Goal: Task Accomplishment & Management: Manage account settings

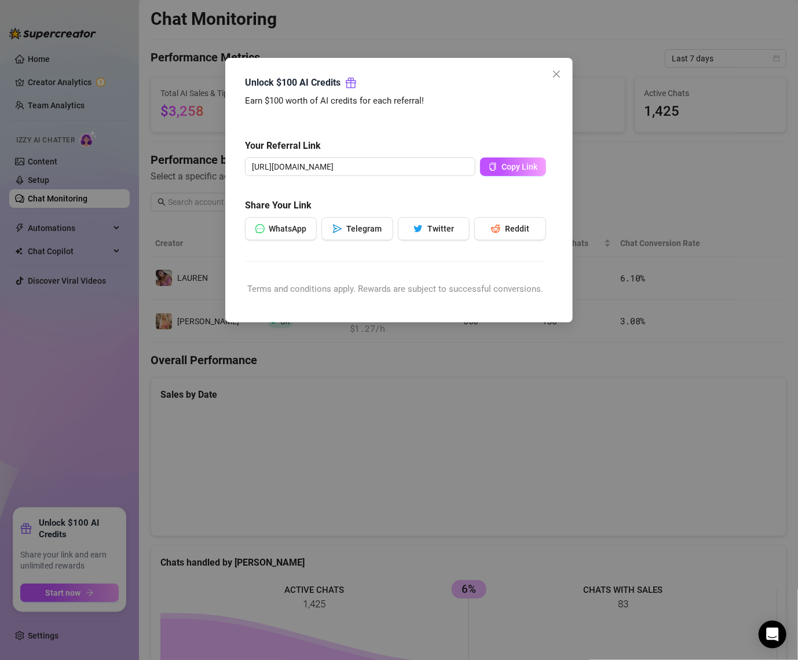
scroll to position [348, 0]
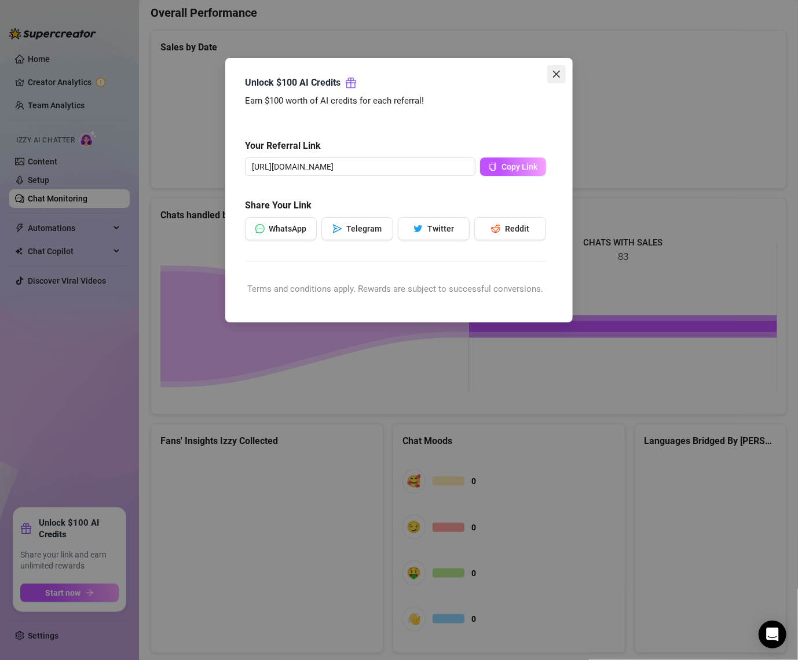
click at [562, 72] on span "Close" at bounding box center [556, 74] width 19 height 9
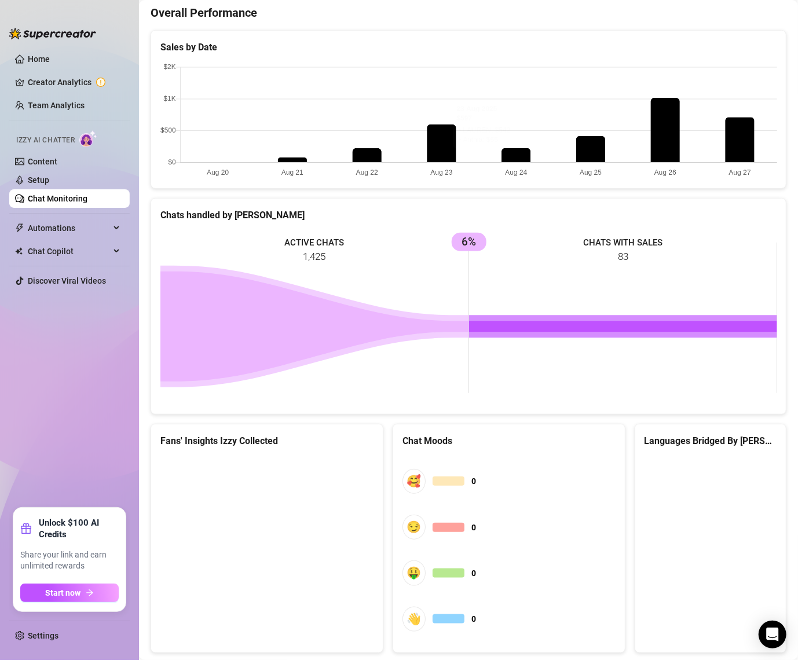
scroll to position [0, 0]
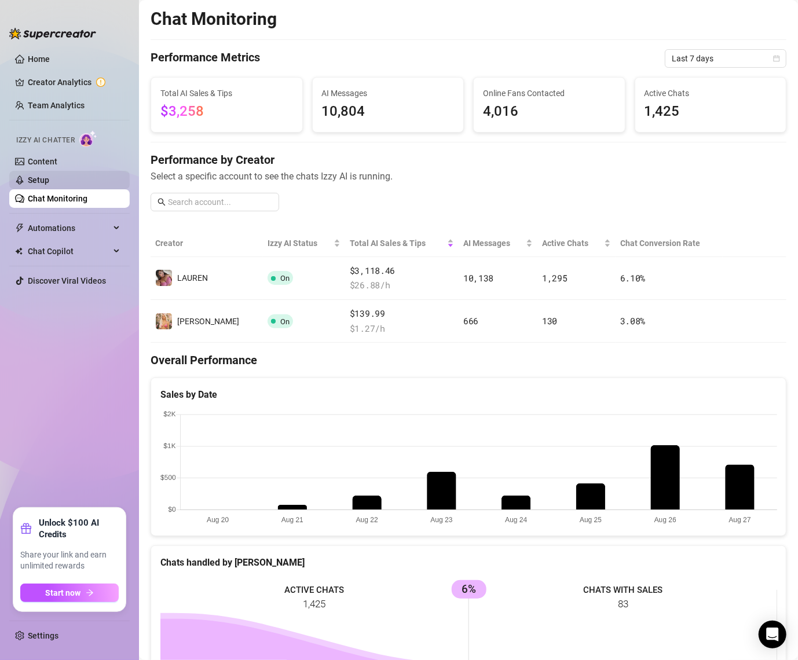
click at [28, 185] on link "Setup" at bounding box center [38, 180] width 21 height 9
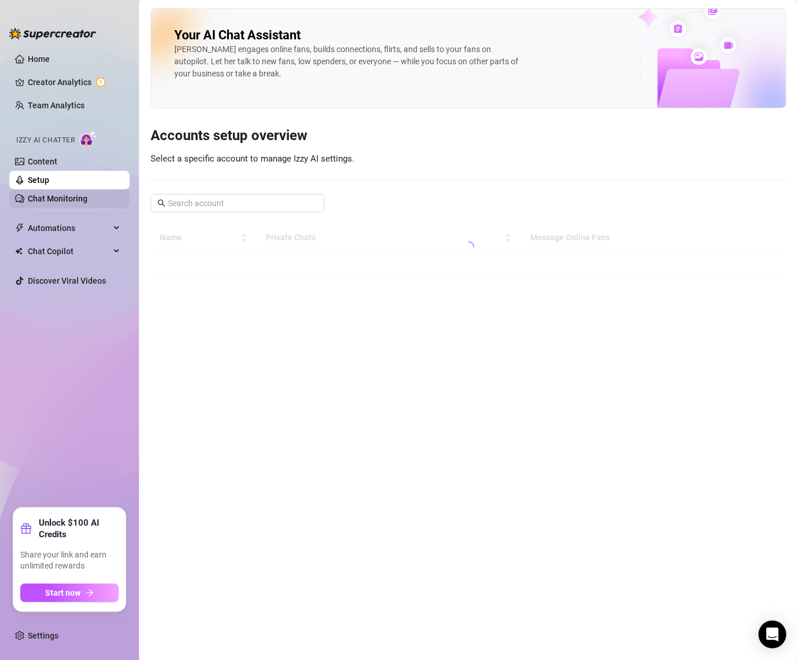
click at [37, 203] on link "Chat Monitoring" at bounding box center [58, 198] width 60 height 9
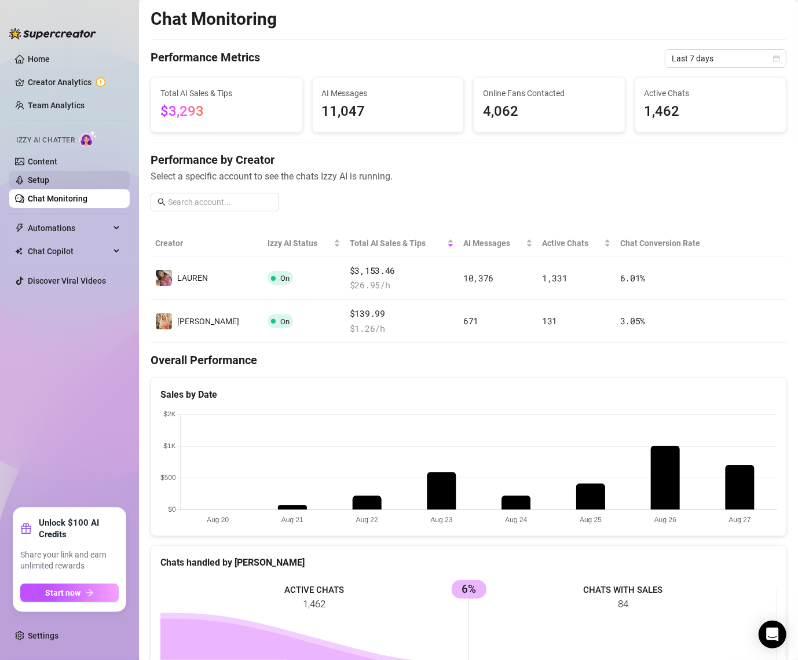
click at [49, 181] on link "Setup" at bounding box center [38, 180] width 21 height 9
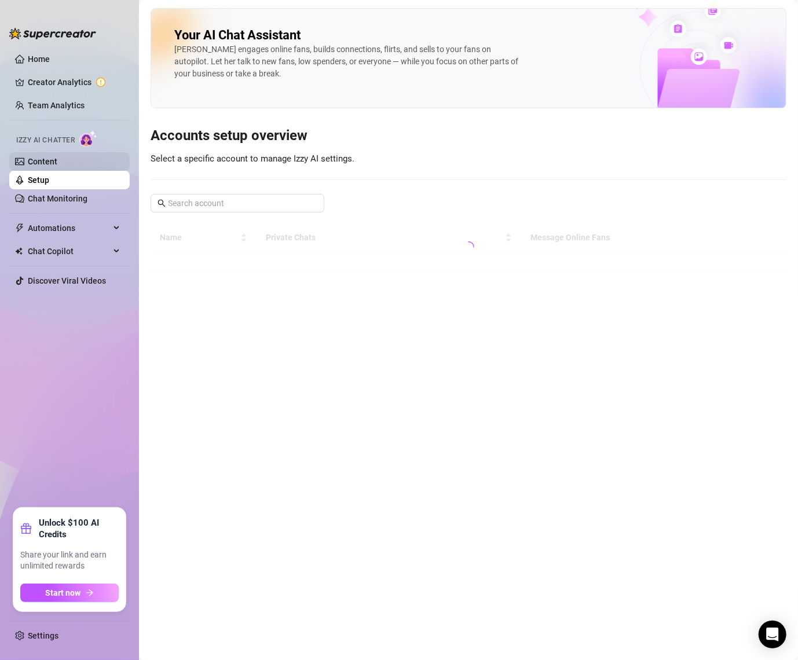
click at [57, 165] on link "Content" at bounding box center [43, 161] width 30 height 9
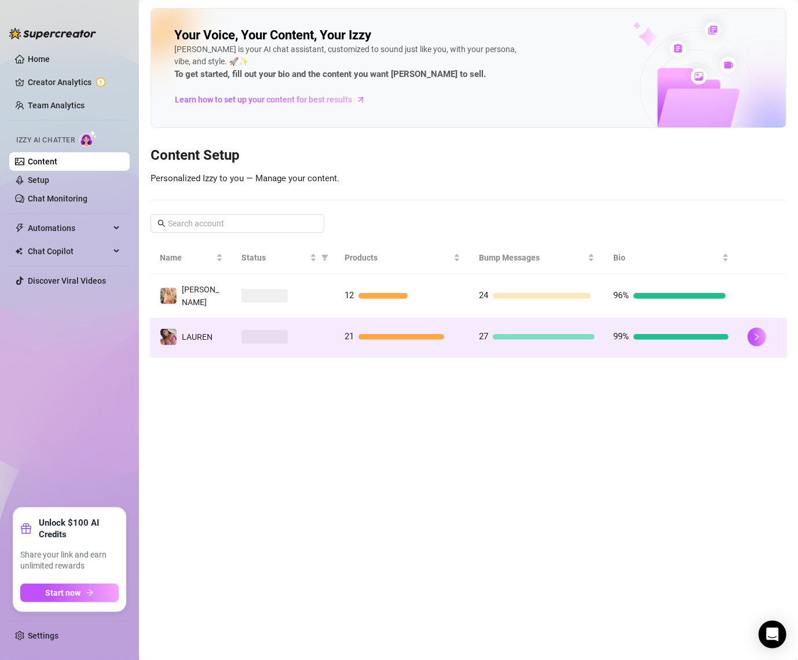
click at [261, 331] on span at bounding box center [265, 337] width 46 height 14
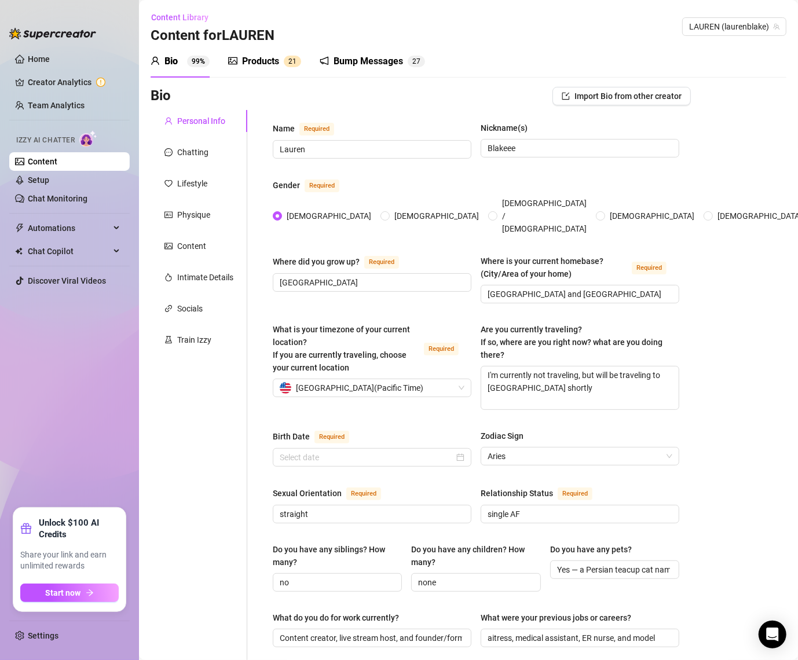
type input "[DATE]"
click at [204, 155] on div "Chatting" at bounding box center [192, 152] width 31 height 13
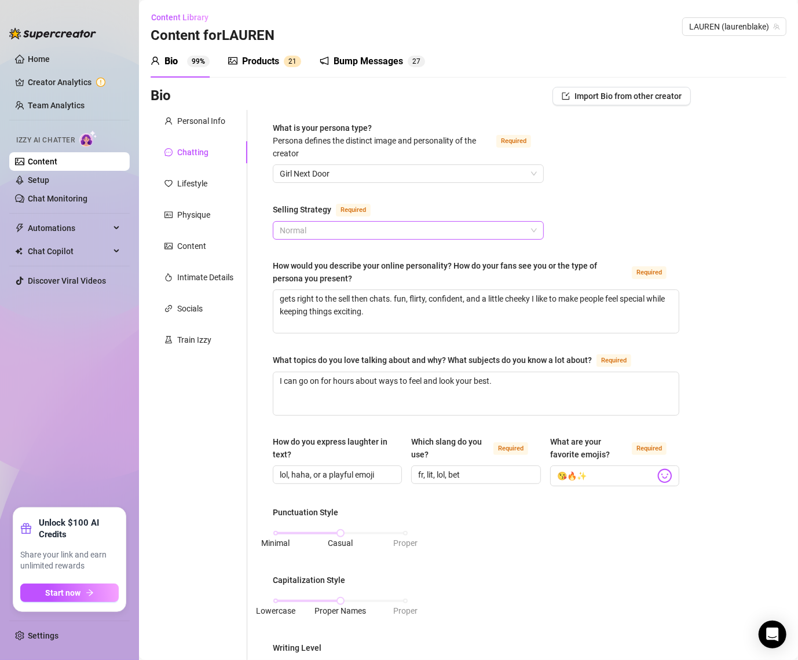
click at [340, 233] on span "Normal" at bounding box center [408, 230] width 257 height 17
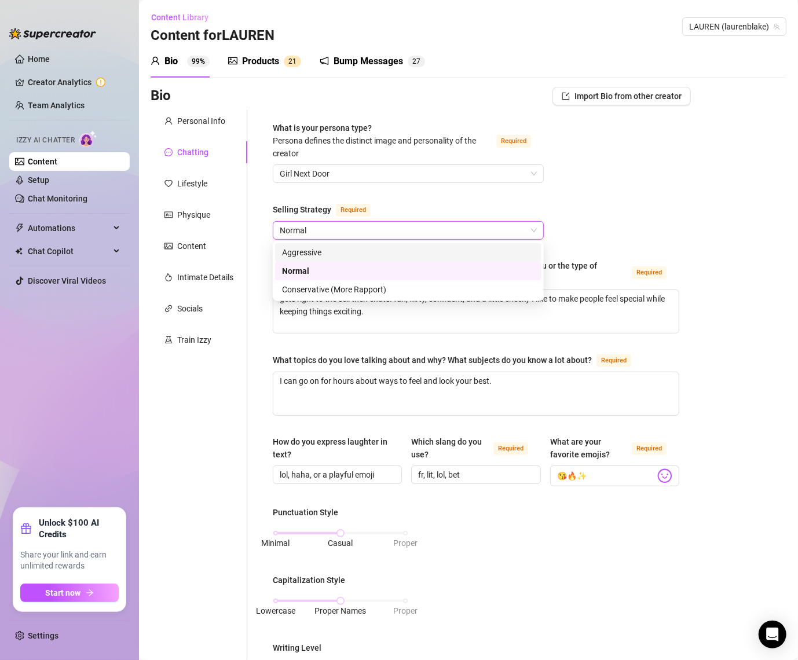
click at [422, 186] on div "What is your persona type? [PERSON_NAME] defines the distinct image and persona…" at bounding box center [476, 605] width 407 height 967
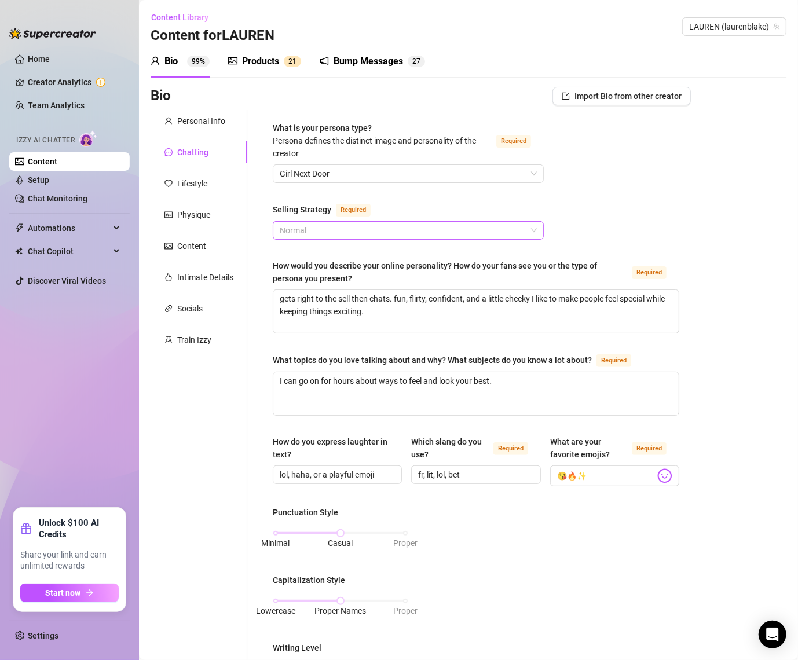
click at [345, 237] on span "Normal" at bounding box center [408, 230] width 257 height 17
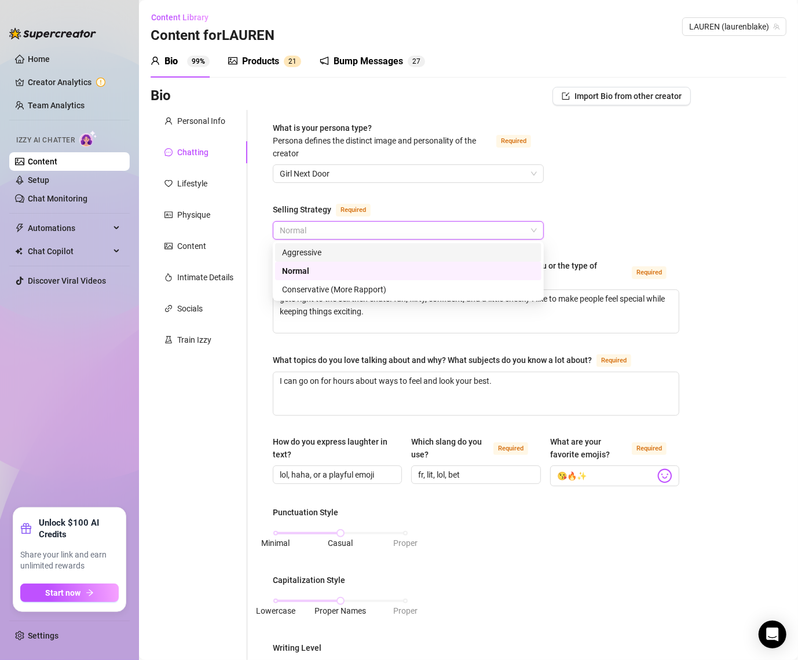
click at [329, 252] on div "Aggressive" at bounding box center [408, 252] width 253 height 13
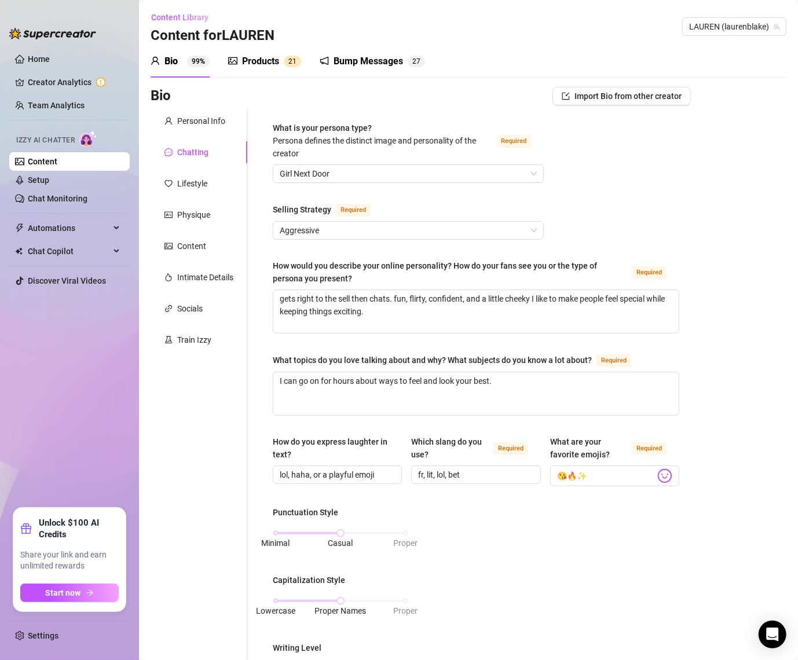
click at [349, 163] on div "What is your persona type? [PERSON_NAME] defines the distinct image and persona…" at bounding box center [408, 143] width 271 height 43
click at [346, 177] on span "Girl Next Door" at bounding box center [408, 173] width 257 height 17
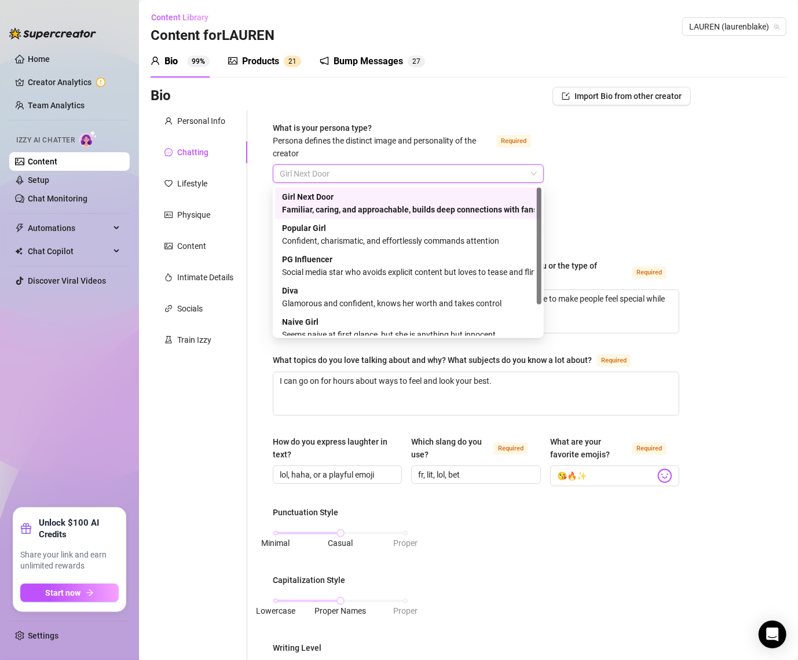
click at [346, 152] on div "What is your persona type? [PERSON_NAME] defines the distinct image and persona…" at bounding box center [382, 141] width 219 height 38
click at [346, 165] on input "What is your persona type? [PERSON_NAME] defines the distinct image and persona…" at bounding box center [403, 173] width 247 height 17
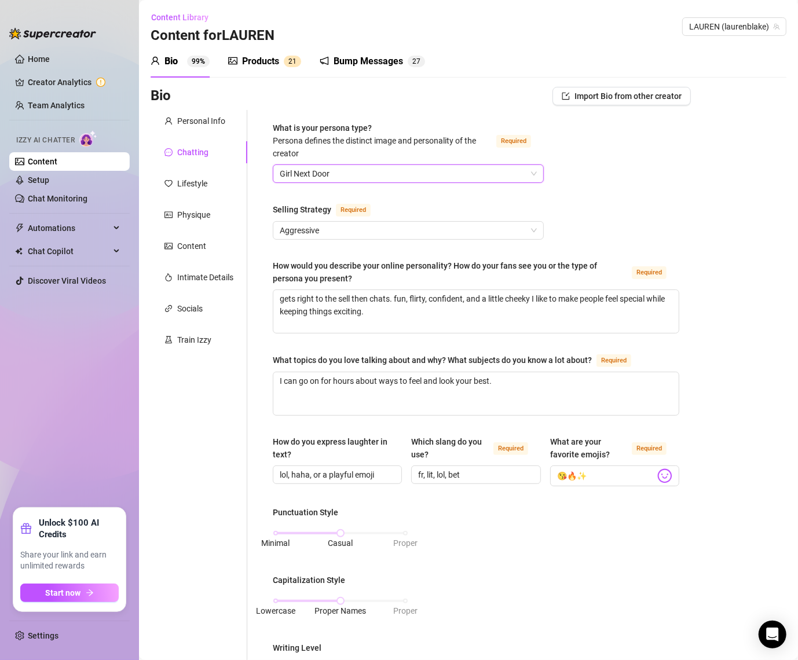
click at [338, 160] on div "What is your persona type? [PERSON_NAME] defines the distinct image and persona…" at bounding box center [408, 143] width 271 height 43
click at [338, 164] on div "What is your persona type? [PERSON_NAME] defines the distinct image and persona…" at bounding box center [408, 143] width 271 height 43
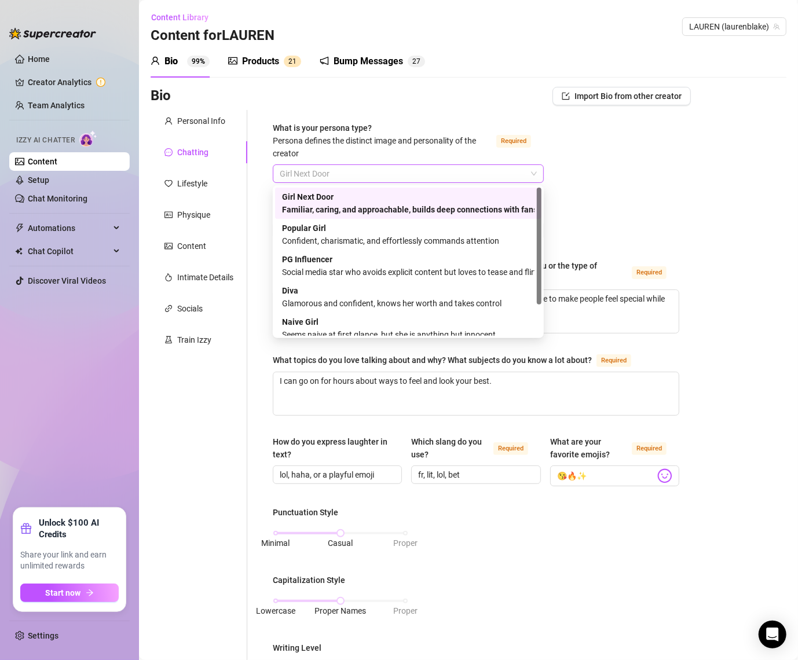
click at [338, 178] on span "Girl Next Door" at bounding box center [408, 173] width 257 height 17
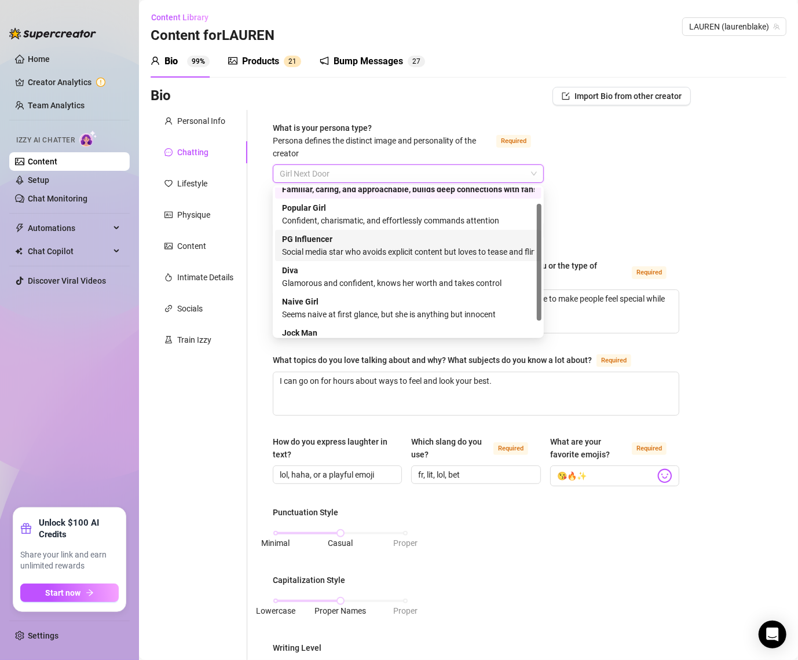
scroll to position [20, 0]
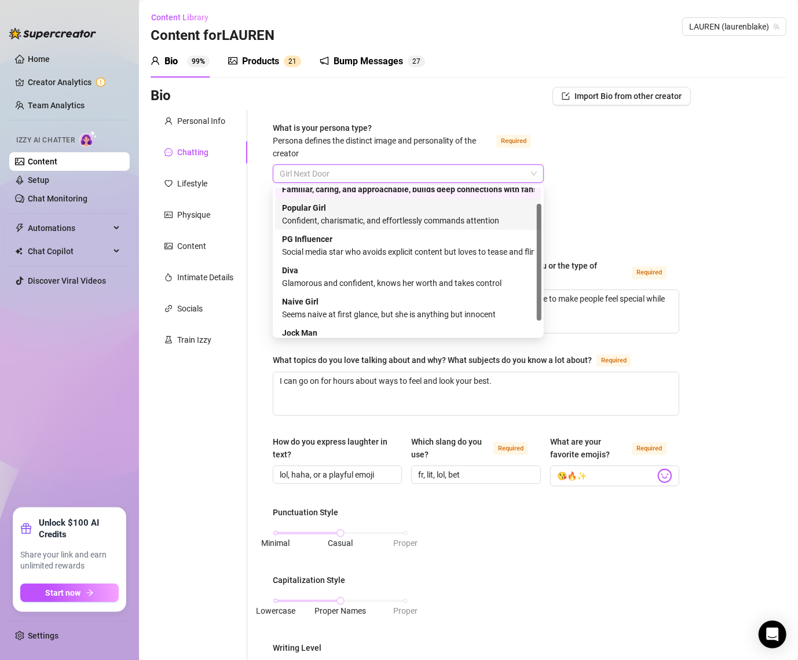
click at [348, 222] on div "Confident, charismatic, and effortlessly commands attention" at bounding box center [408, 220] width 253 height 13
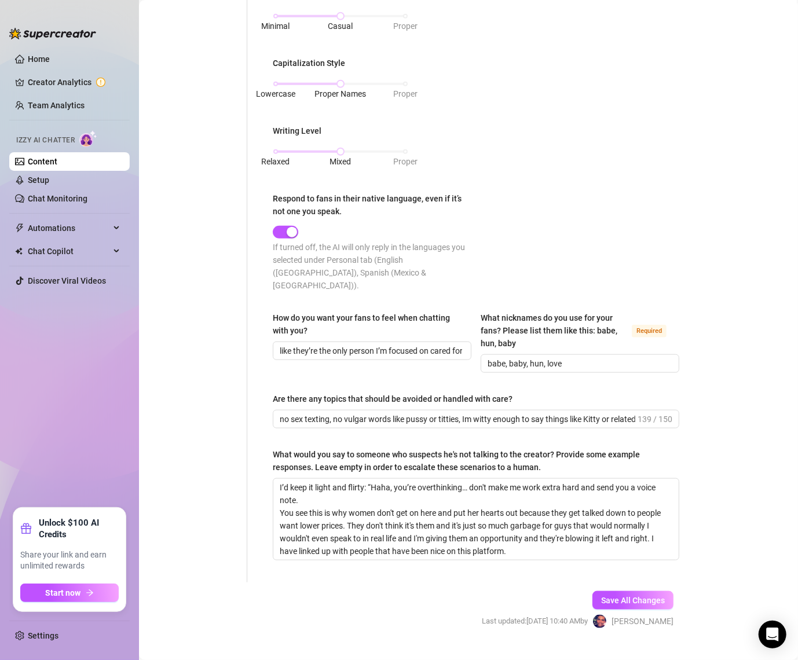
scroll to position [519, 0]
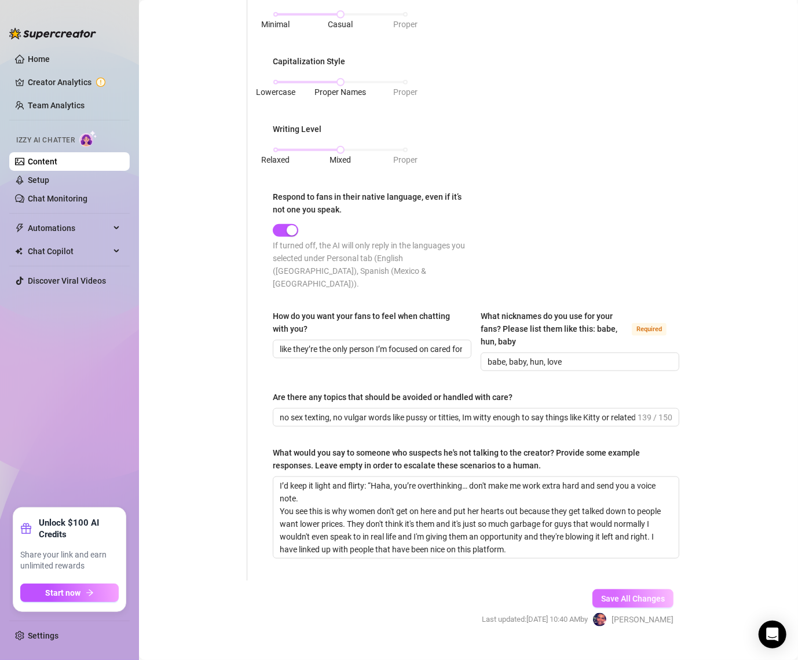
click at [635, 594] on span "Save All Changes" at bounding box center [633, 598] width 64 height 9
click at [49, 182] on link "Setup" at bounding box center [38, 180] width 21 height 9
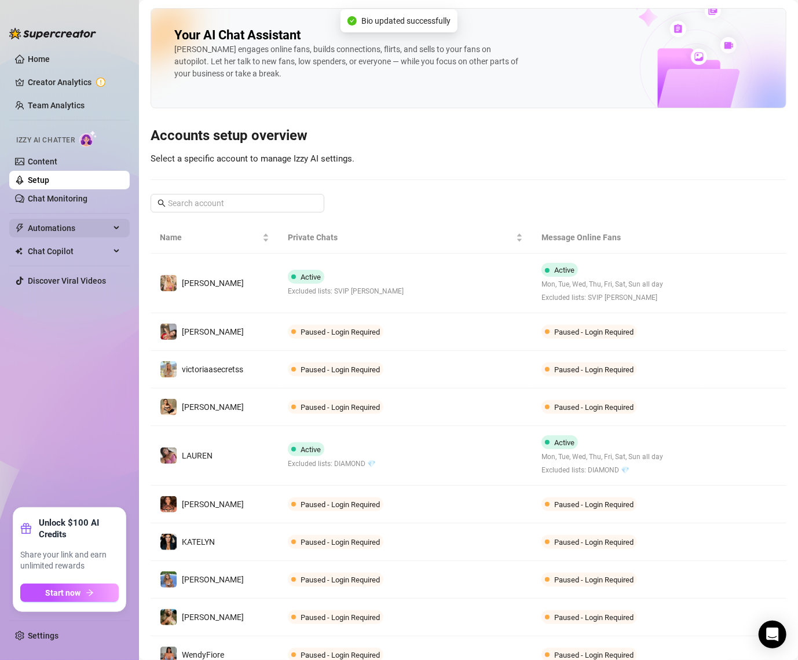
click at [67, 222] on span "Automations" at bounding box center [69, 228] width 82 height 19
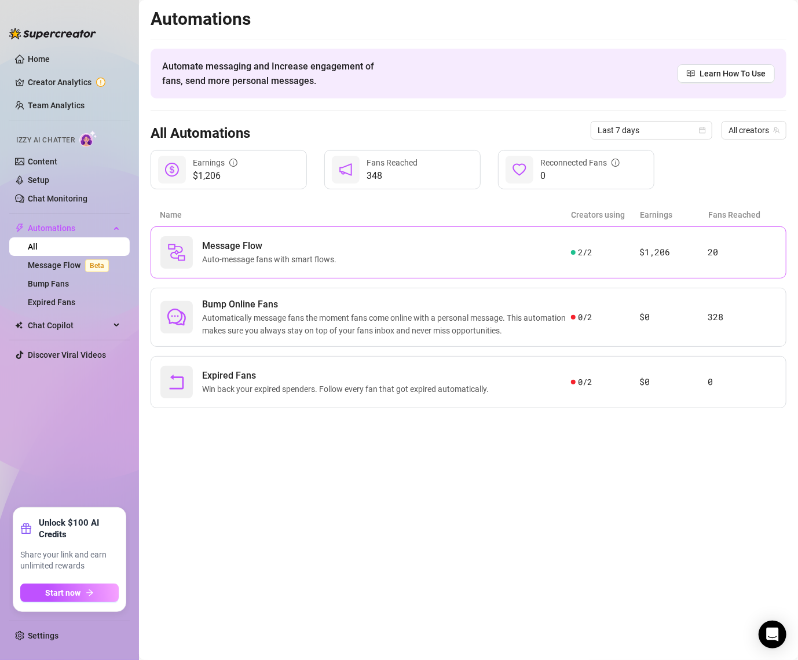
click at [238, 240] on span "Message Flow" at bounding box center [271, 246] width 139 height 14
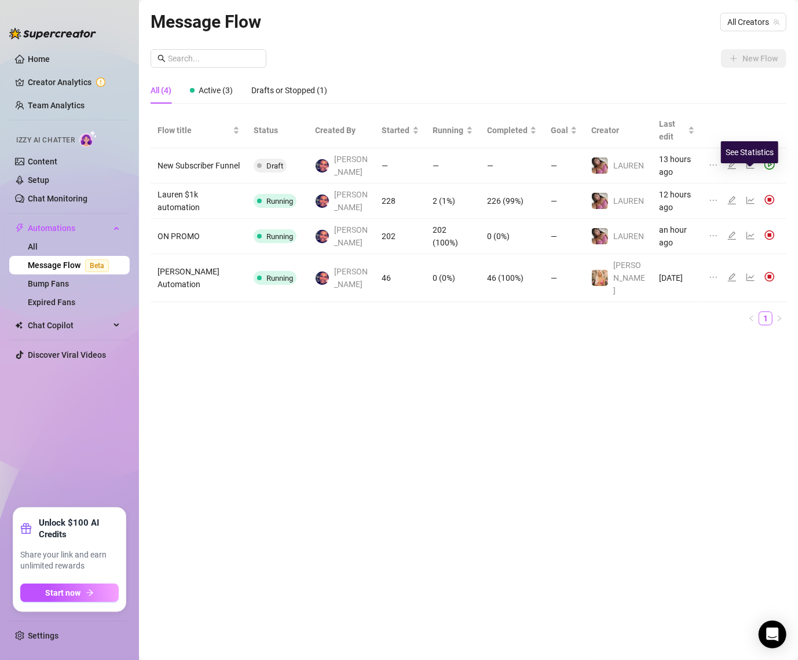
click at [748, 197] on icon "line-chart" at bounding box center [751, 201] width 8 height 8
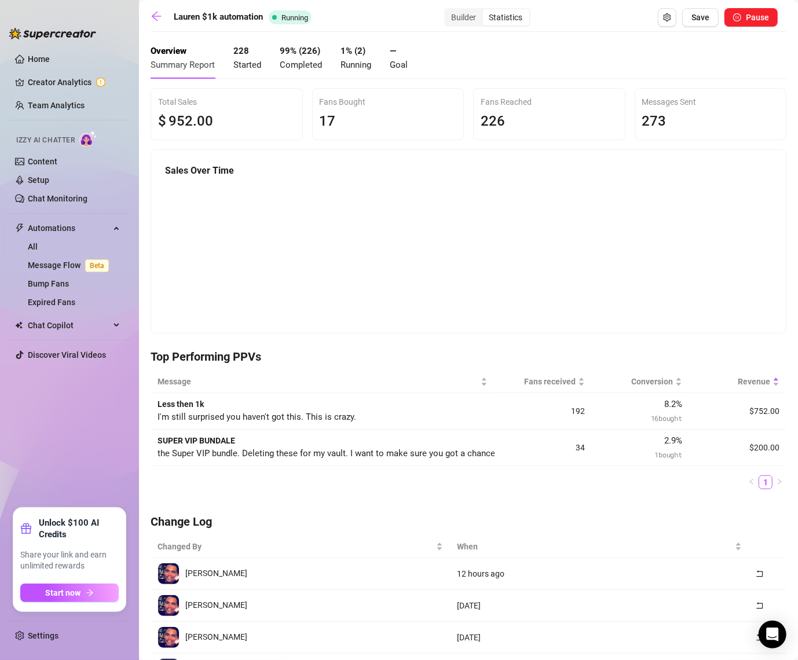
click at [461, 25] on div "Builder Statistics" at bounding box center [487, 17] width 86 height 19
click at [461, 23] on div "Builder" at bounding box center [464, 17] width 38 height 16
click at [448, 11] on input "Builder" at bounding box center [448, 11] width 0 height 0
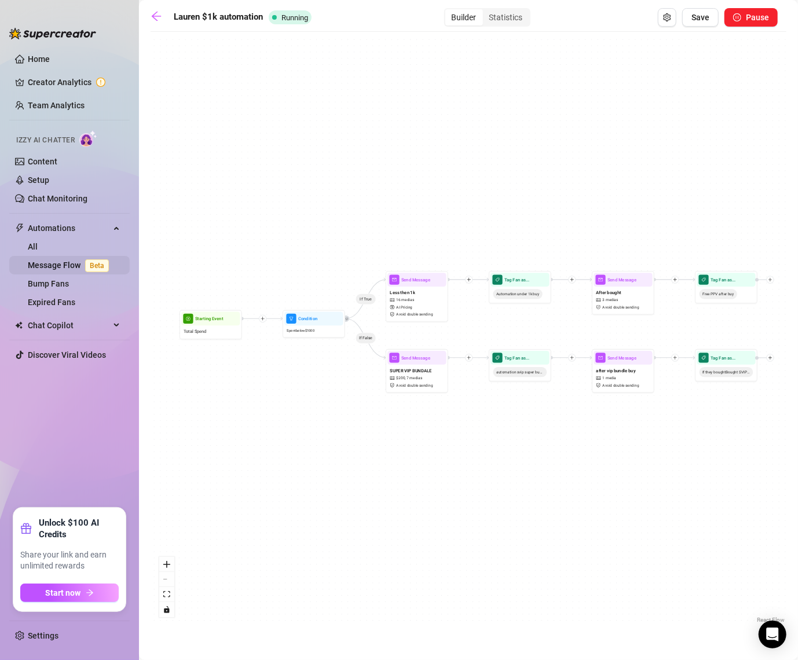
click at [48, 261] on link "Message Flow Beta" at bounding box center [71, 265] width 86 height 9
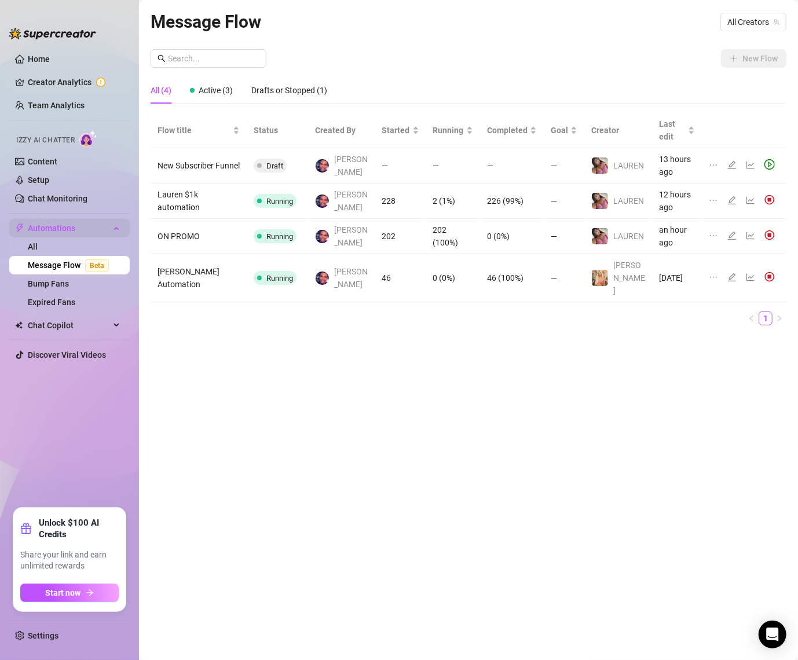
click at [50, 230] on span "Automations" at bounding box center [69, 228] width 82 height 19
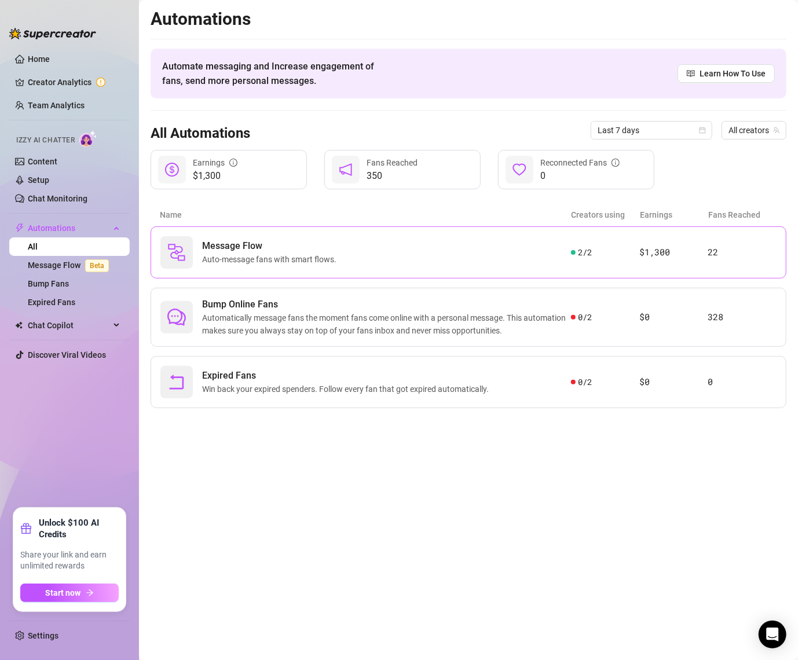
click at [531, 261] on div "Message Flow Auto-message fans with smart flows." at bounding box center [365, 252] width 411 height 32
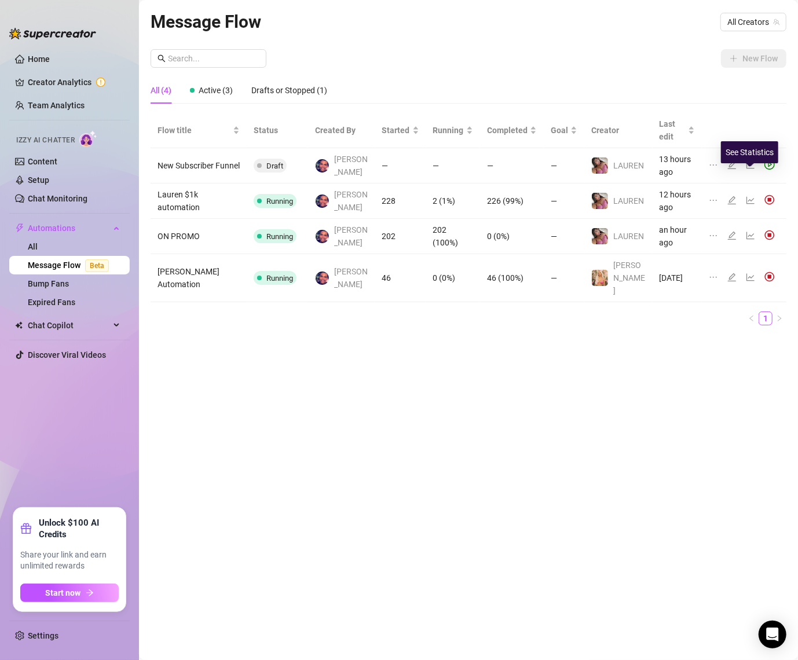
click at [747, 196] on icon "line-chart" at bounding box center [750, 200] width 9 height 9
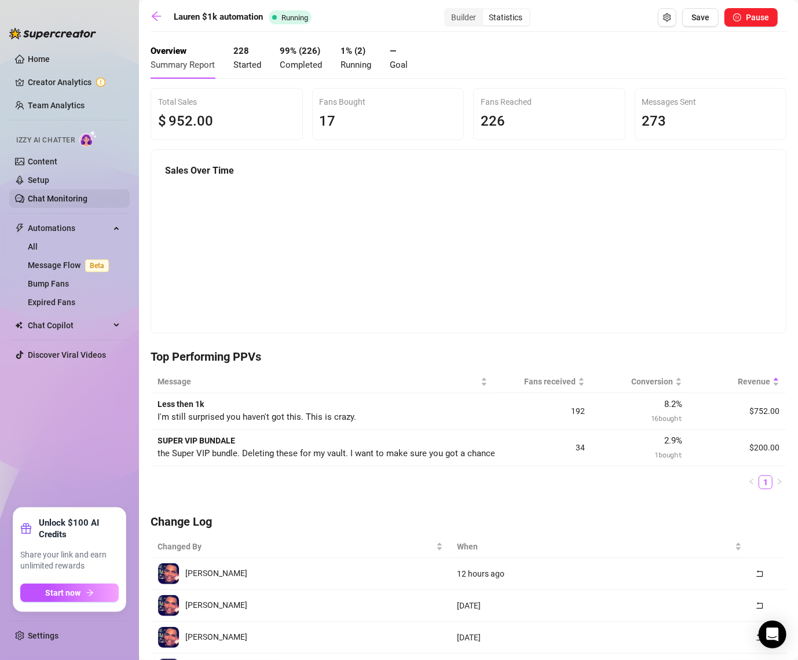
click at [67, 195] on link "Chat Monitoring" at bounding box center [58, 198] width 60 height 9
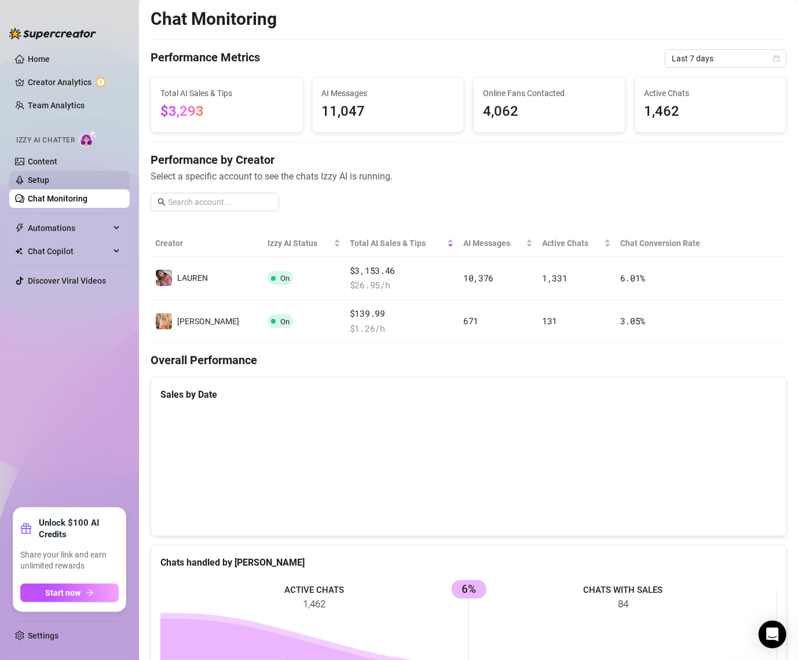
click at [49, 181] on link "Setup" at bounding box center [38, 180] width 21 height 9
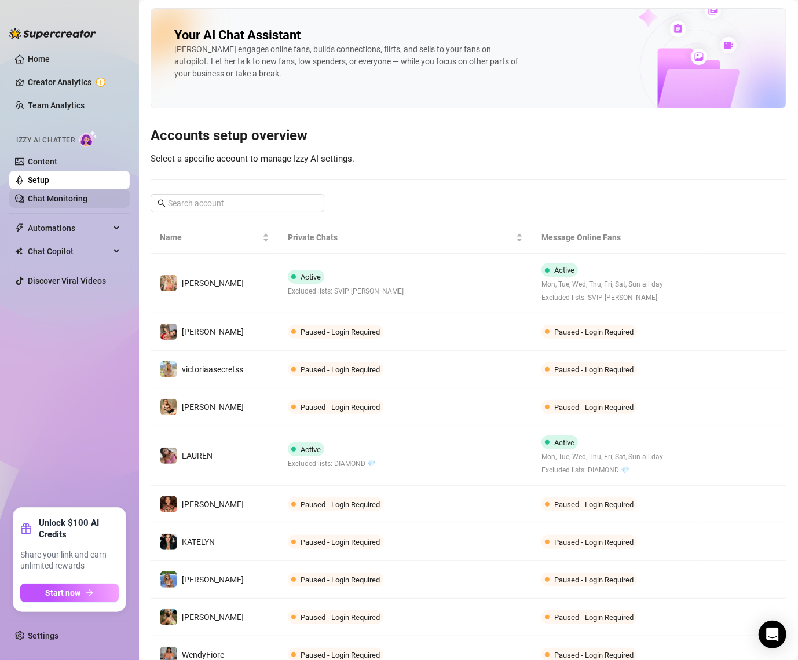
click at [53, 199] on link "Chat Monitoring" at bounding box center [58, 198] width 60 height 9
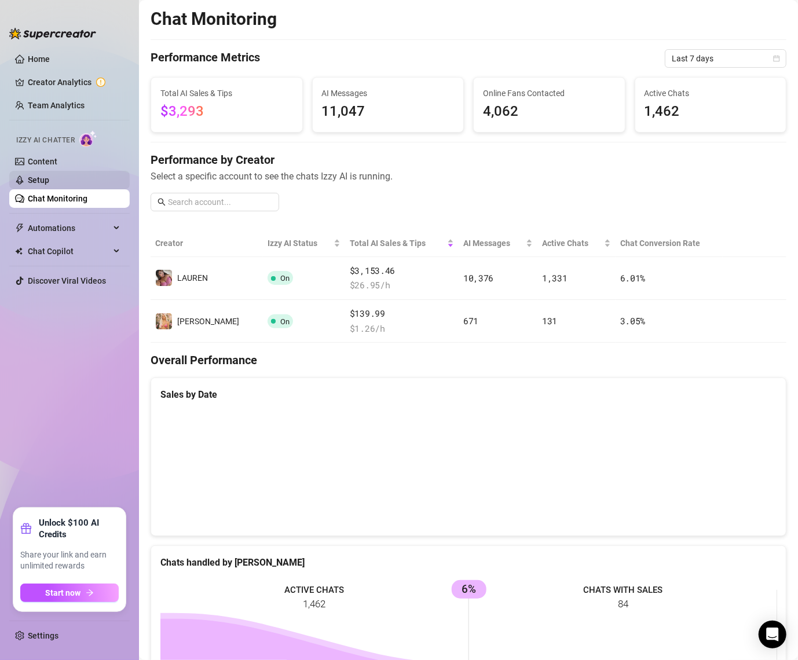
click at [49, 177] on link "Setup" at bounding box center [38, 180] width 21 height 9
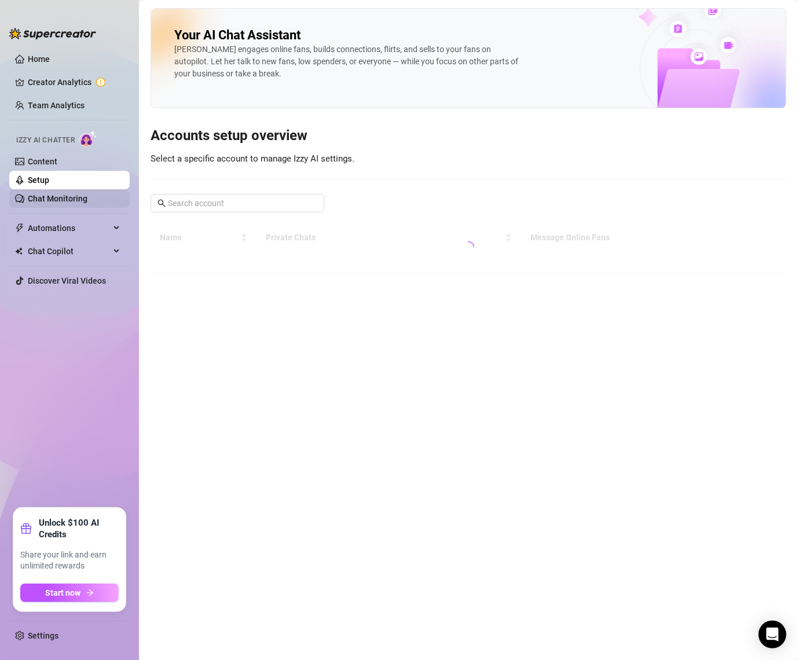
click at [60, 203] on link "Chat Monitoring" at bounding box center [58, 198] width 60 height 9
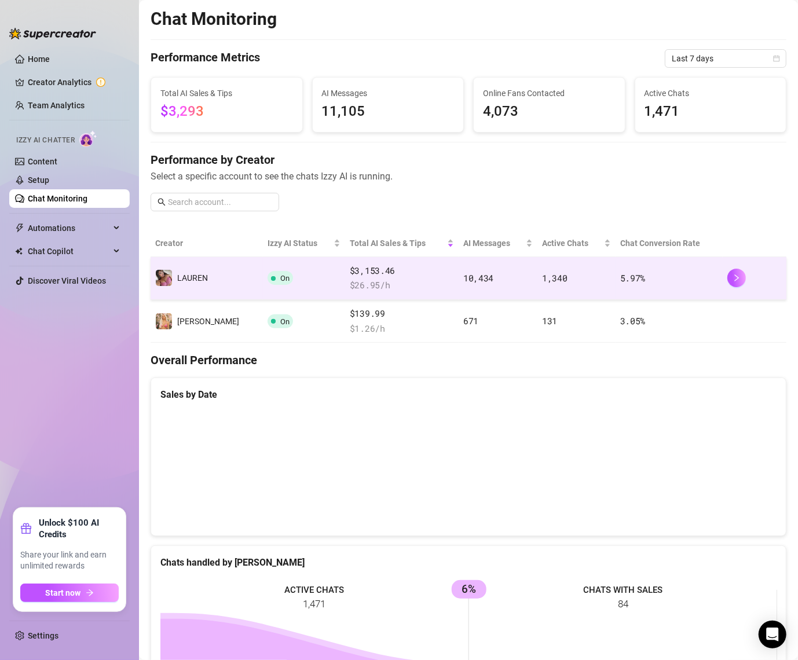
click at [221, 280] on td "️‍LAUREN" at bounding box center [207, 278] width 112 height 43
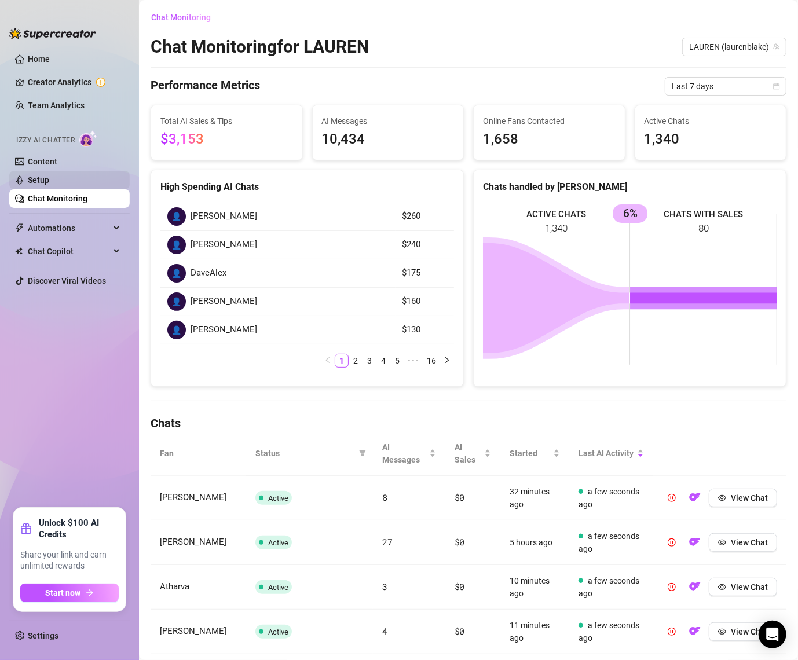
click at [49, 184] on link "Setup" at bounding box center [38, 180] width 21 height 9
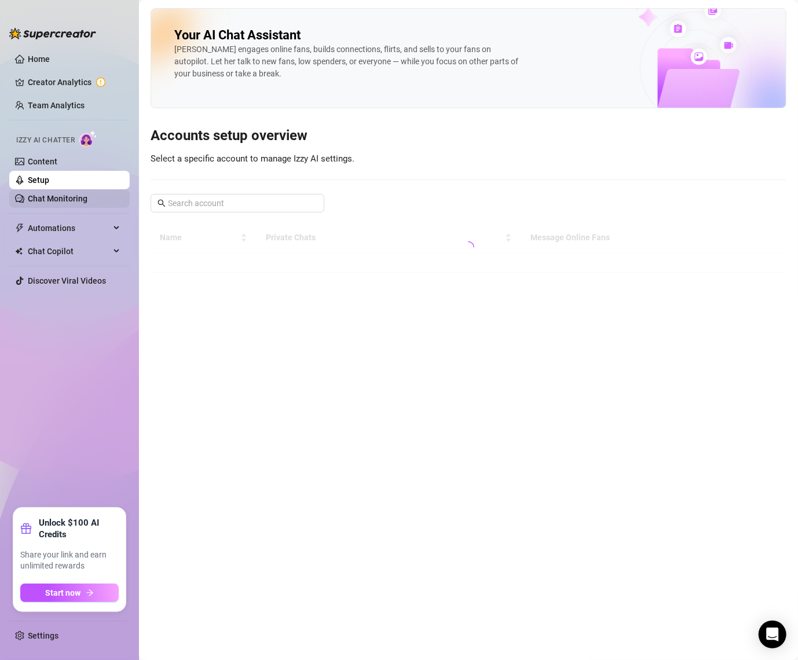
click at [55, 197] on link "Chat Monitoring" at bounding box center [58, 198] width 60 height 9
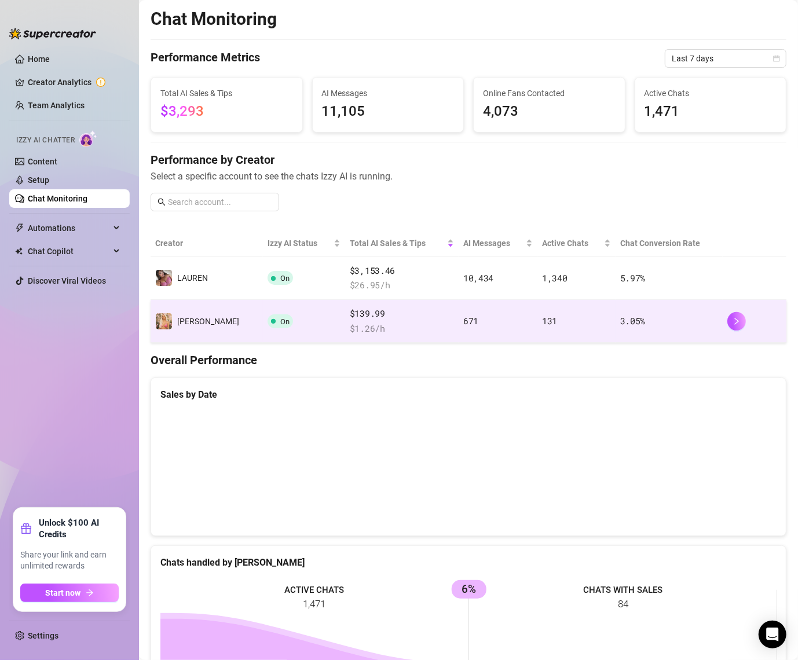
click at [414, 319] on span "$139.99" at bounding box center [402, 314] width 104 height 14
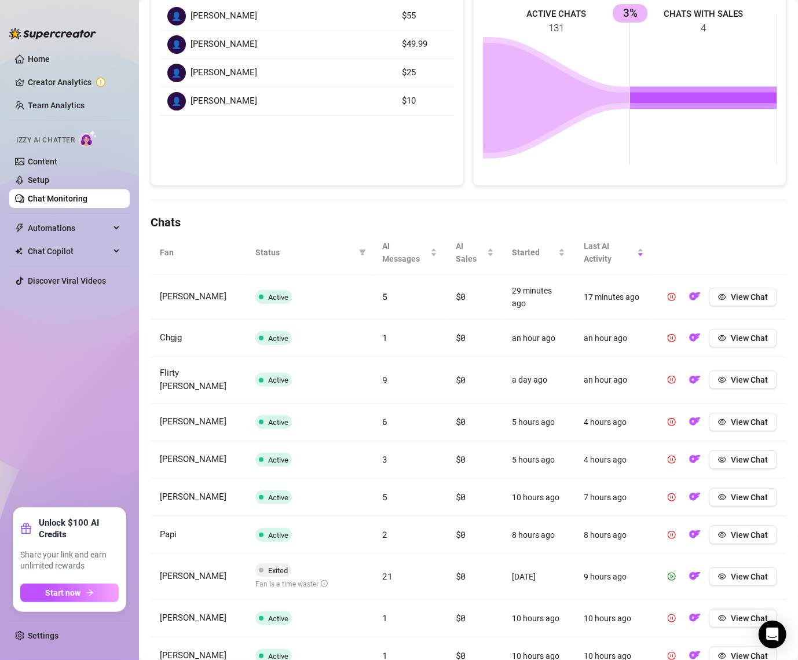
scroll to position [285, 0]
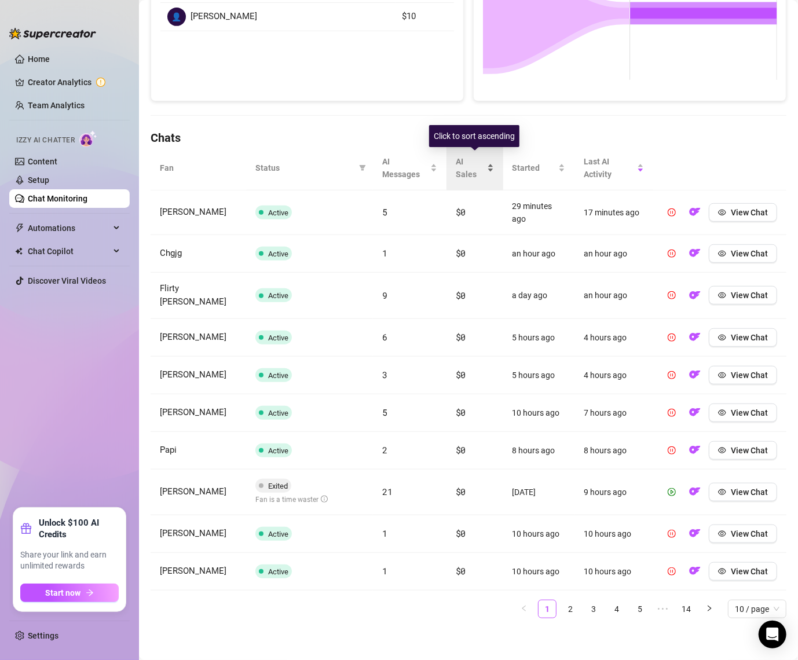
click at [460, 171] on span "AI Sales" at bounding box center [470, 167] width 29 height 25
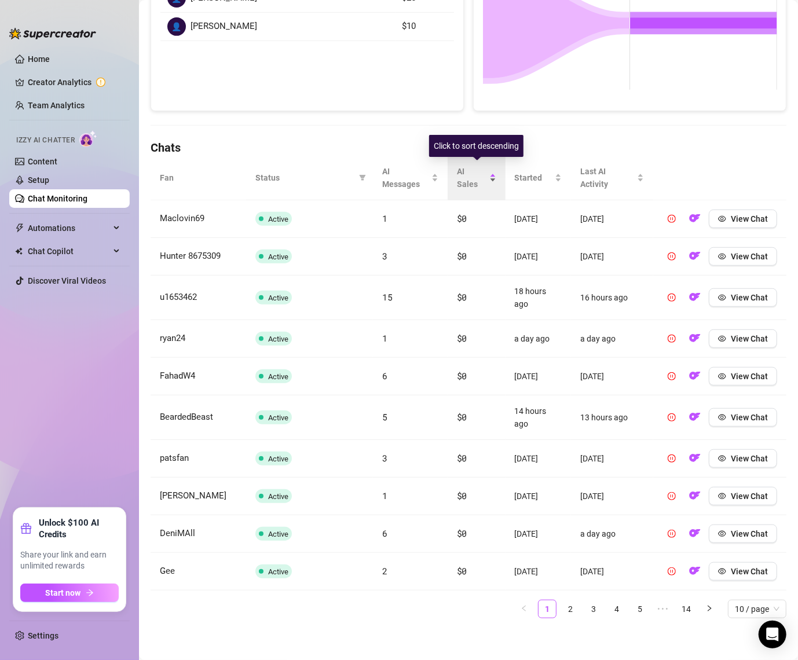
click at [460, 171] on span "AI Sales" at bounding box center [472, 177] width 30 height 25
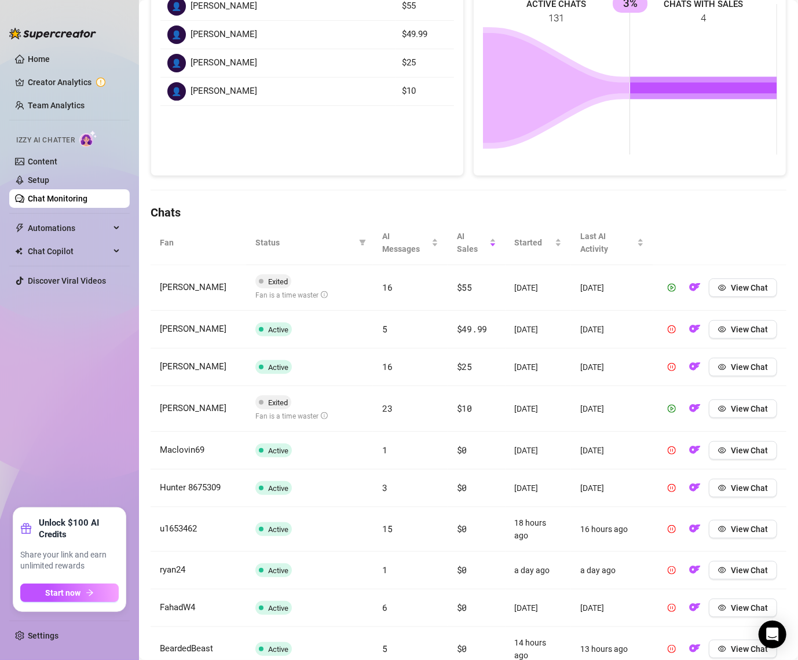
scroll to position [0, 0]
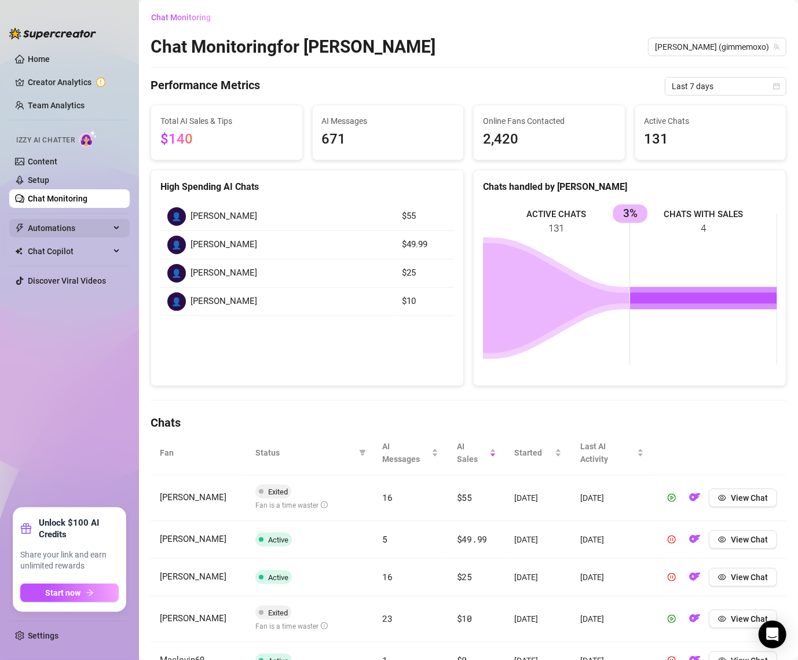
click at [75, 233] on span "Automations" at bounding box center [69, 228] width 82 height 19
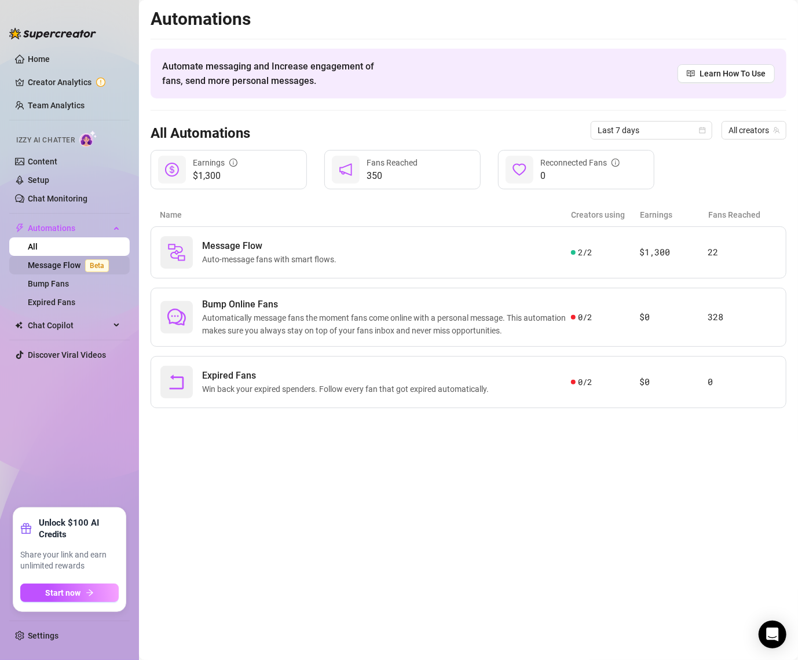
click at [71, 267] on link "Message Flow Beta" at bounding box center [71, 265] width 86 height 9
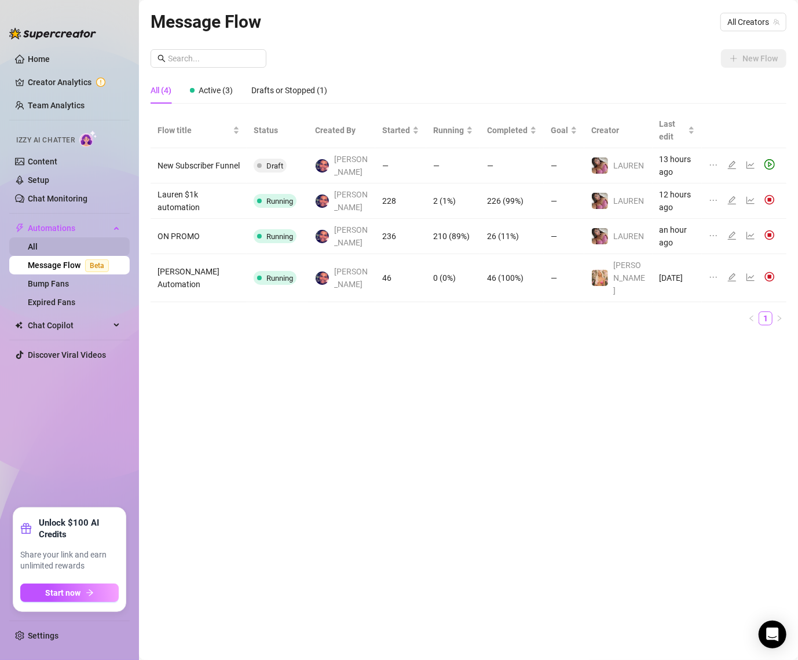
click at [38, 251] on link "All" at bounding box center [33, 246] width 10 height 9
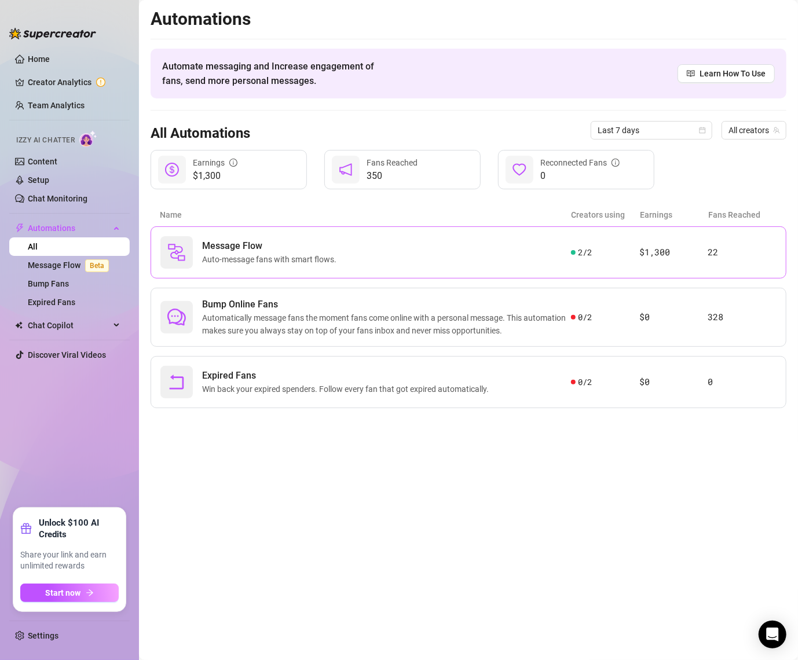
click at [271, 269] on div "Message Flow Auto-message fans with smart flows. 2 / 2 $1,300 22" at bounding box center [469, 253] width 636 height 52
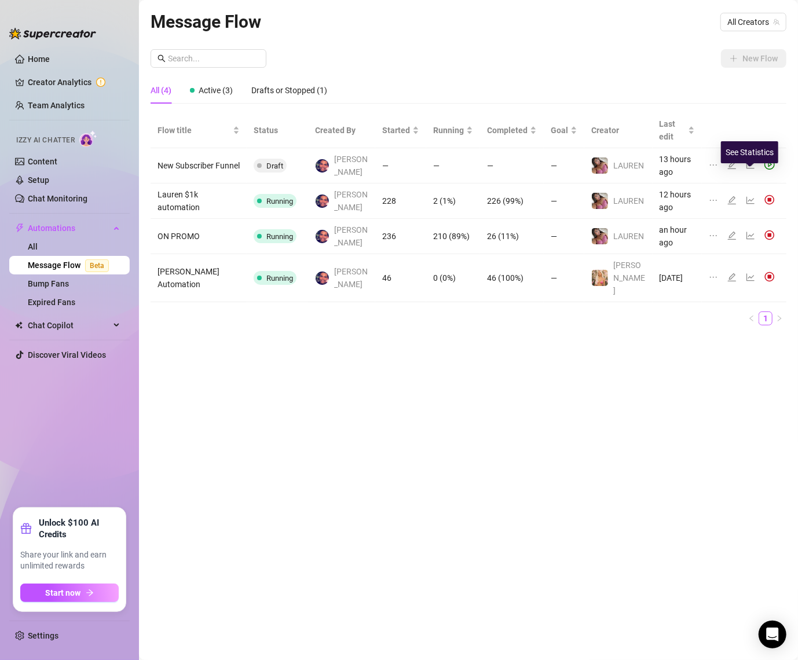
click at [748, 197] on icon "line-chart" at bounding box center [751, 201] width 8 height 8
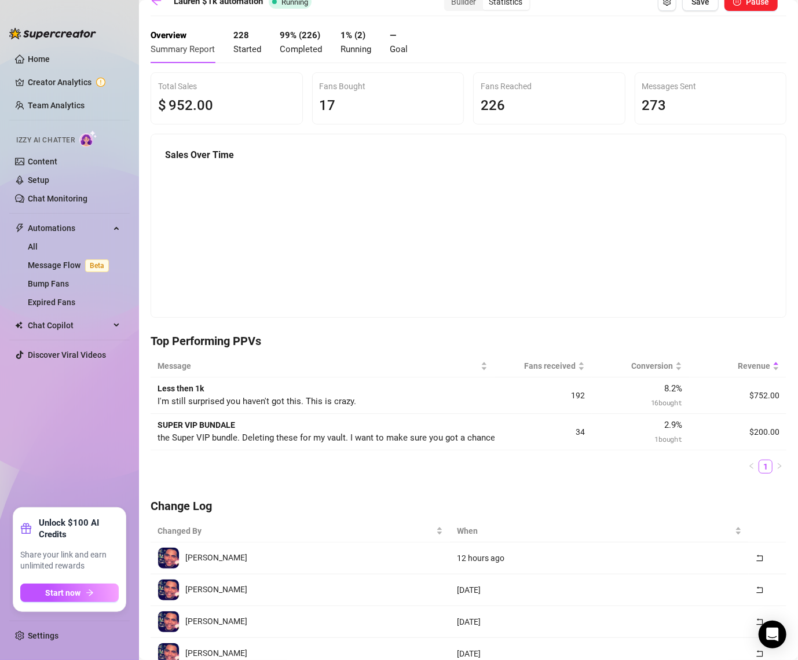
scroll to position [16, 0]
click at [668, 434] on span "1 bought" at bounding box center [668, 438] width 27 height 9
click at [578, 433] on td "34" at bounding box center [543, 432] width 97 height 36
click at [696, 423] on td "$200.00" at bounding box center [737, 432] width 97 height 36
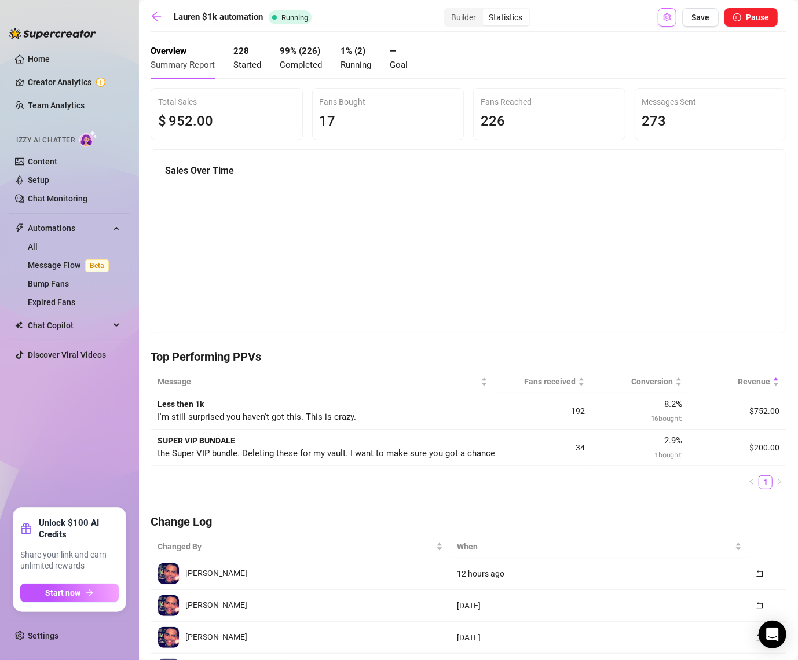
click at [667, 17] on icon "setting" at bounding box center [667, 17] width 8 height 8
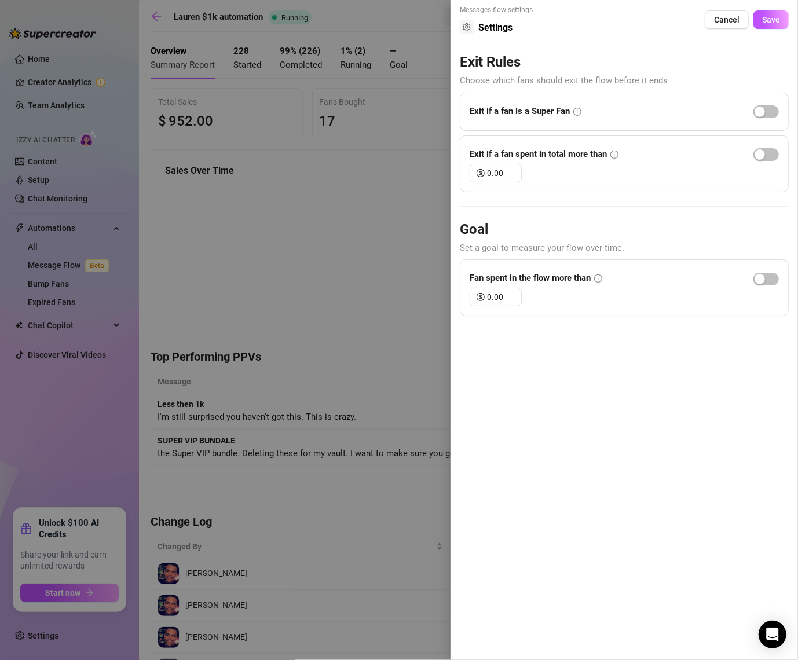
click at [381, 192] on div at bounding box center [399, 330] width 798 height 660
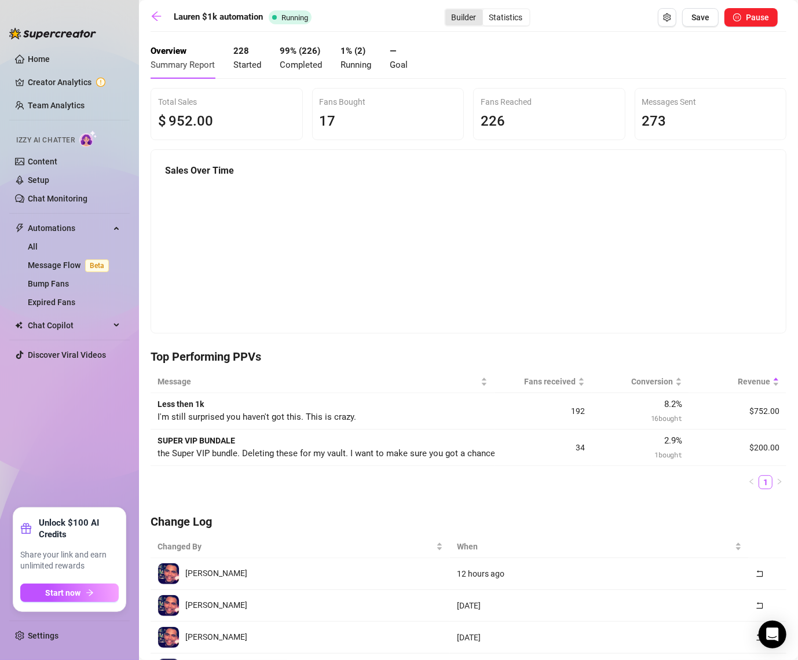
click at [481, 19] on div "Builder" at bounding box center [464, 17] width 38 height 16
click at [448, 11] on input "Builder" at bounding box center [448, 11] width 0 height 0
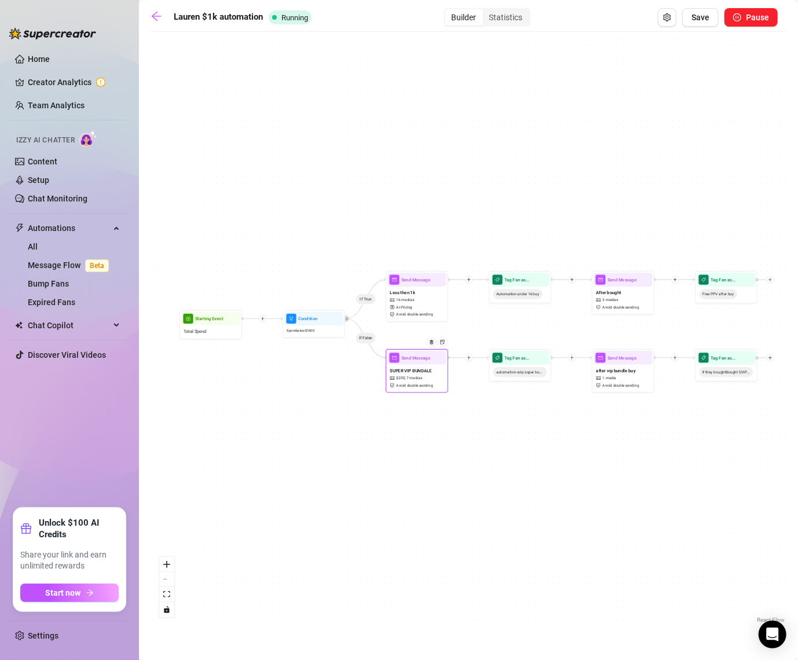
click at [421, 366] on div "SUPER VIP BUNDALE $ 200 , 7 medias Avoid double sending" at bounding box center [417, 378] width 59 height 26
type textarea "the Super VIP bundle. Deleting these for my vault. I want to make sure you got …"
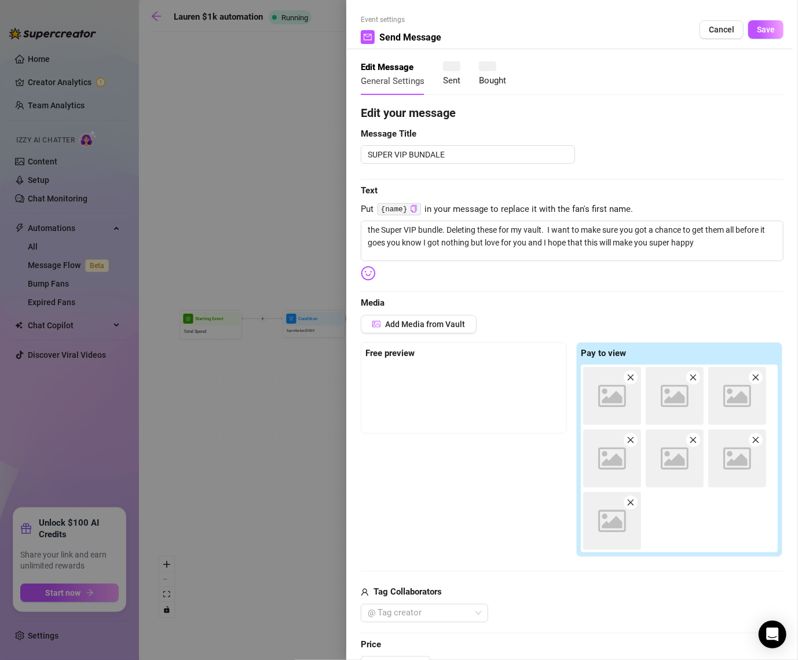
click at [421, 366] on div at bounding box center [399, 330] width 798 height 660
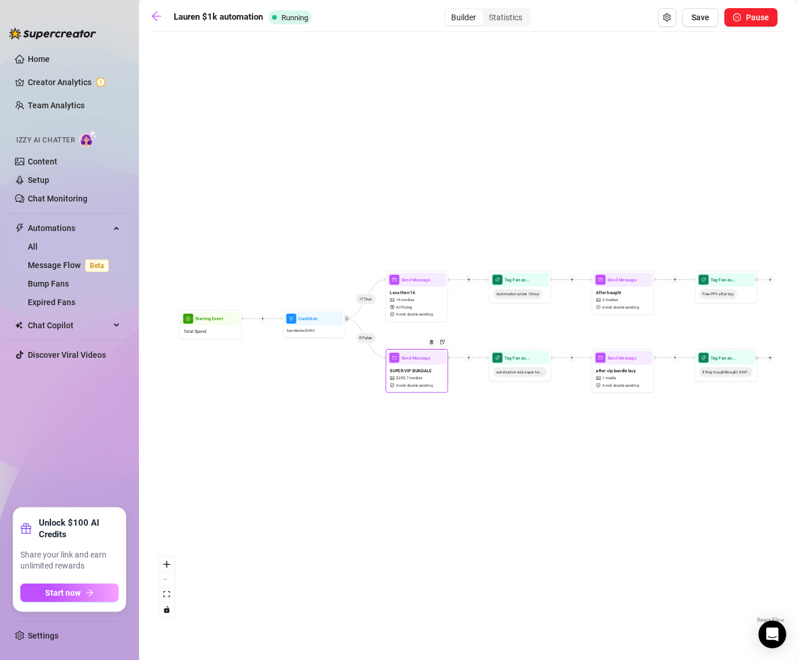
click at [421, 366] on div "SUPER VIP BUNDALE $ 200 , 7 medias Avoid double sending" at bounding box center [417, 378] width 59 height 26
type textarea "the Super VIP bundle. Deleting these for my vault. I want to make sure you got …"
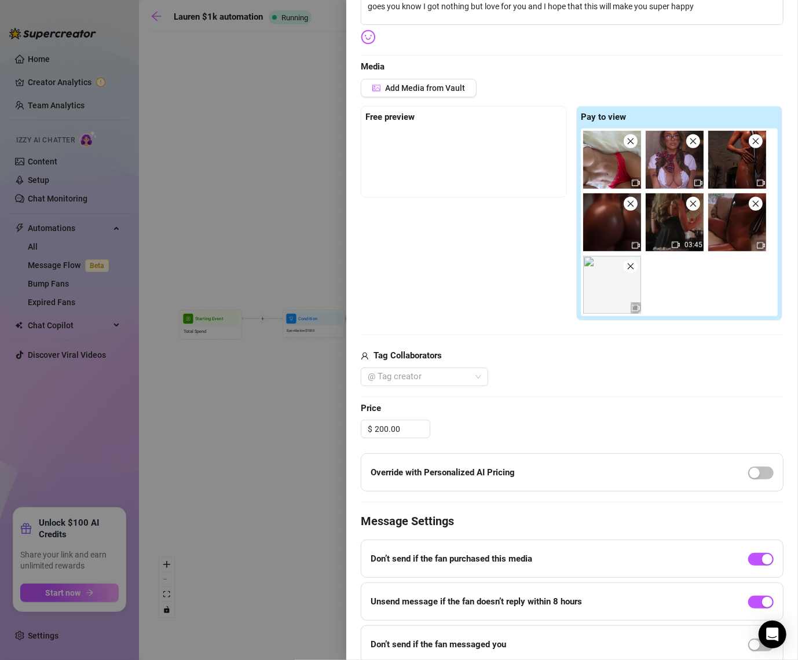
scroll to position [238, 0]
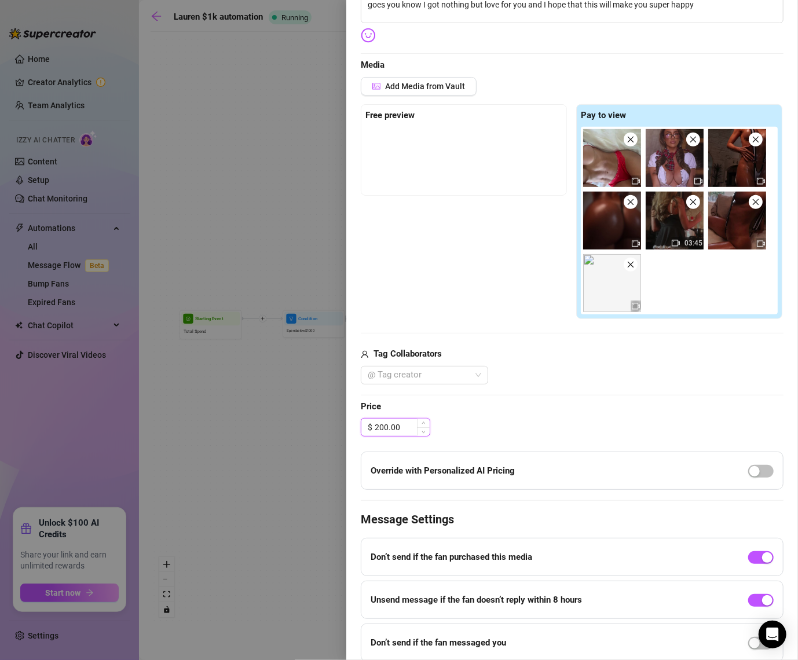
click at [377, 425] on input "200.00" at bounding box center [402, 427] width 55 height 17
drag, startPoint x: 406, startPoint y: 425, endPoint x: 275, endPoint y: 425, distance: 130.3
click at [286, 425] on div "Event settings Send Message Cancel Save Edit Message General Settings 34 Sent 3…" at bounding box center [399, 330] width 798 height 660
drag, startPoint x: 404, startPoint y: 428, endPoint x: 356, endPoint y: 427, distance: 47.5
click at [356, 427] on div "Event settings Send Message Cancel Save Edit Message General Settings 34 Sent 3…" at bounding box center [572, 330] width 452 height 660
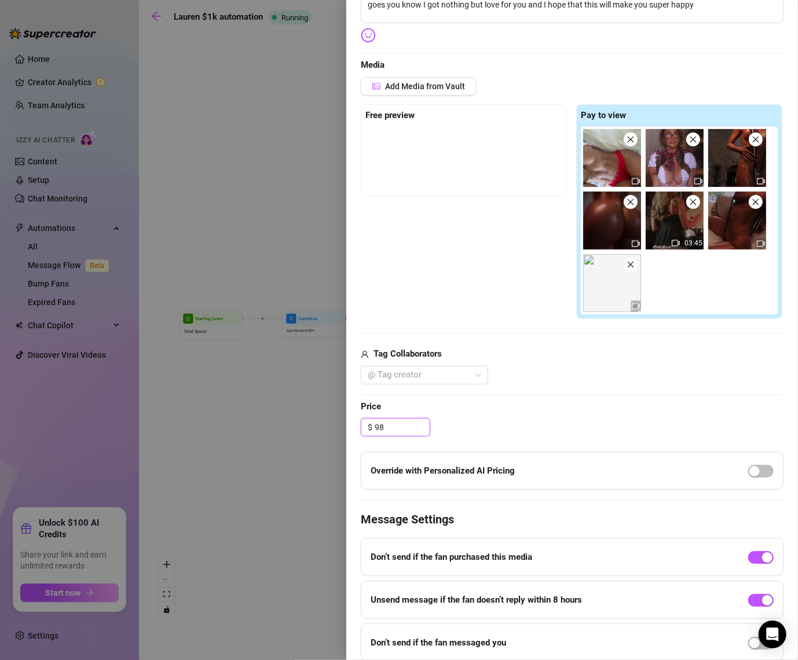
click at [693, 145] on span at bounding box center [693, 140] width 14 height 14
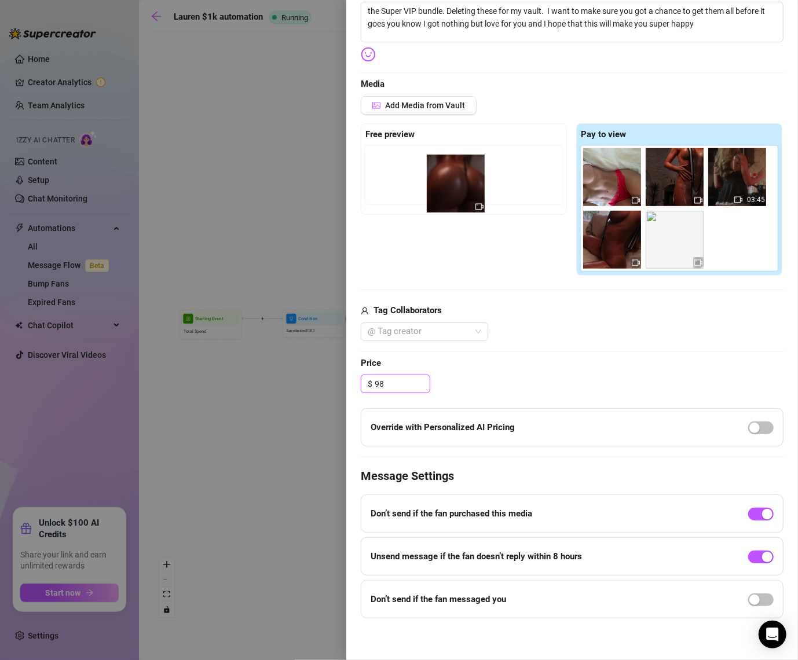
drag, startPoint x: 741, startPoint y: 188, endPoint x: 456, endPoint y: 195, distance: 285.1
click at [456, 195] on div "Free preview Pay to view 03:45" at bounding box center [572, 199] width 423 height 153
drag, startPoint x: 746, startPoint y: 181, endPoint x: 445, endPoint y: 168, distance: 300.4
click at [445, 168] on div "Free preview Pay to view 03:45" at bounding box center [572, 199] width 423 height 153
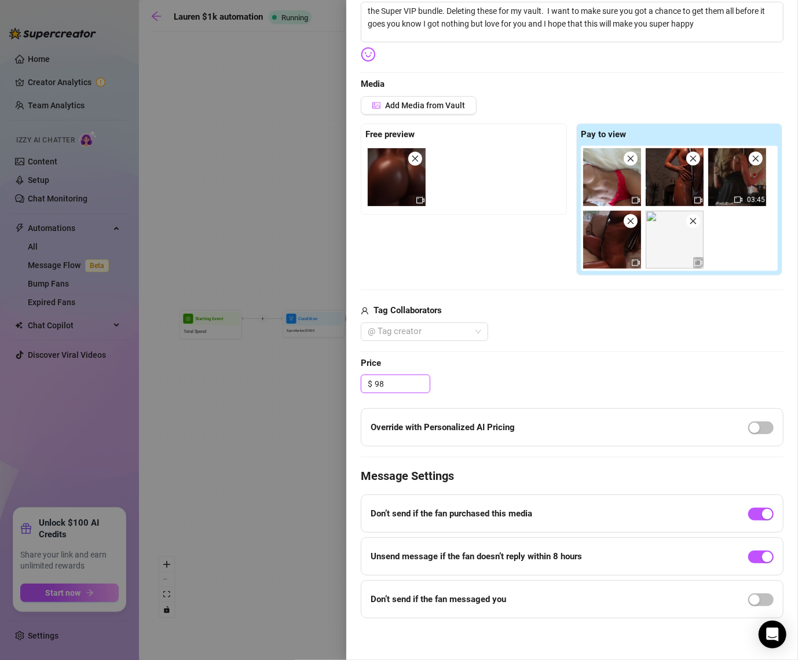
click at [678, 260] on img at bounding box center [675, 240] width 58 height 58
type input "98.00"
click at [725, 245] on div "03:45" at bounding box center [682, 208] width 202 height 125
click at [446, 114] on div "Add Media from Vault" at bounding box center [572, 109] width 423 height 27
click at [445, 107] on span "Add Media from Vault" at bounding box center [425, 105] width 80 height 9
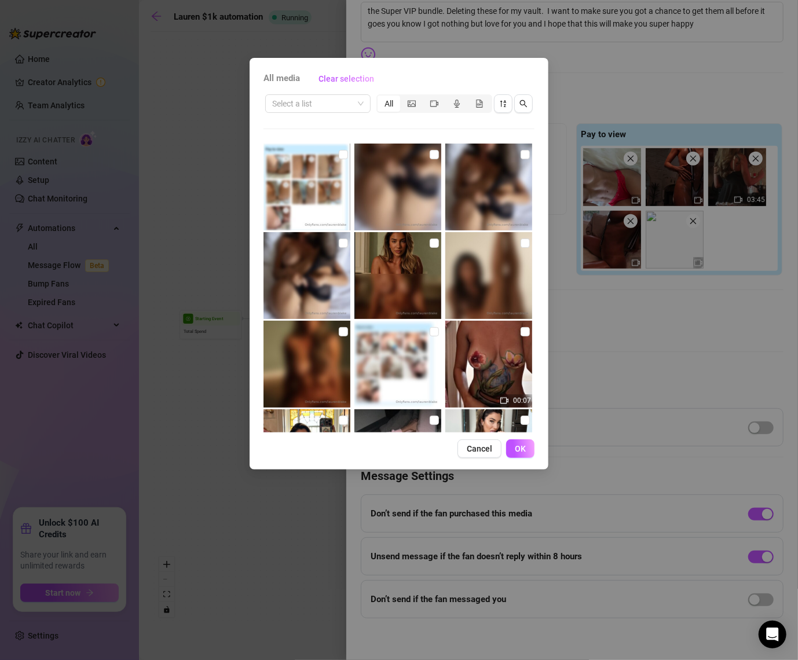
scroll to position [265, 0]
click at [343, 242] on input "checkbox" at bounding box center [343, 243] width 9 height 9
checkbox input "true"
click at [437, 151] on input "checkbox" at bounding box center [434, 155] width 9 height 9
checkbox input "true"
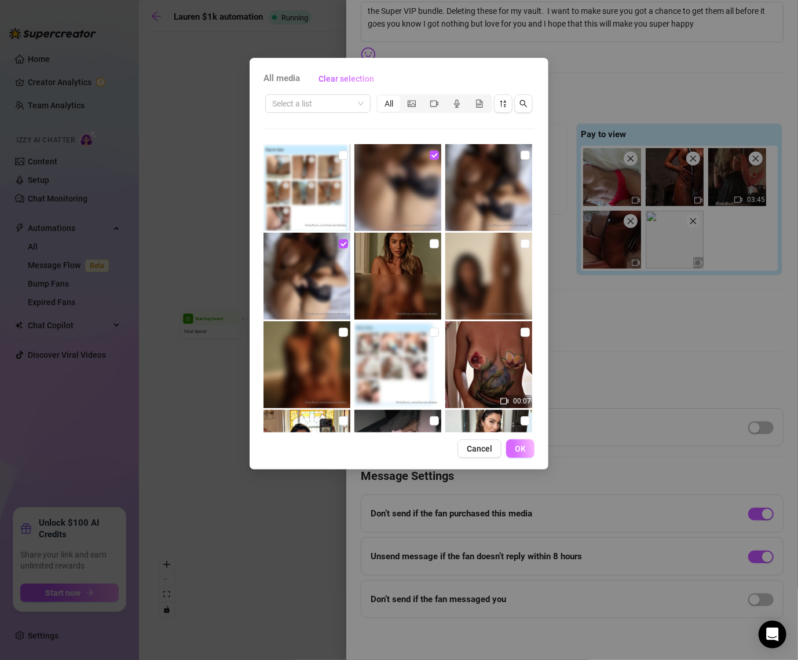
click at [520, 452] on span "OK" at bounding box center [520, 448] width 11 height 9
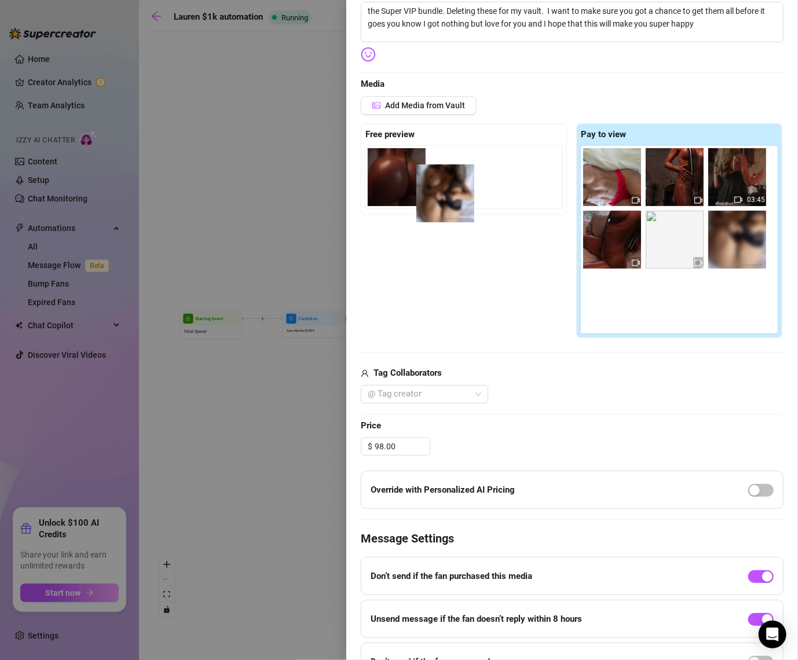
drag, startPoint x: 739, startPoint y: 254, endPoint x: 472, endPoint y: 192, distance: 274.0
click at [472, 192] on div "Free preview Pay to view 03:45" at bounding box center [572, 230] width 423 height 215
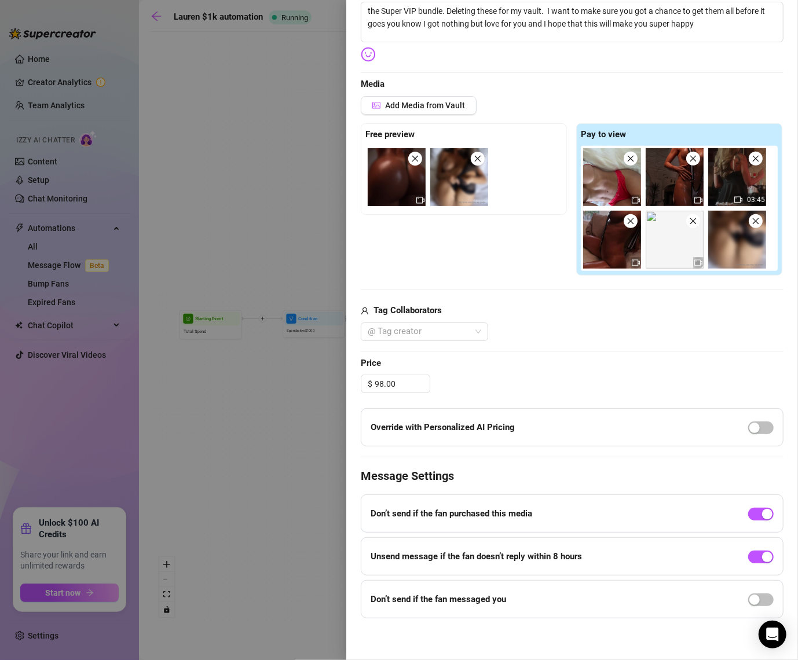
click at [760, 439] on div "Override with Personalized AI Pricing" at bounding box center [572, 427] width 423 height 38
click at [760, 428] on button "button" at bounding box center [760, 428] width 25 height 13
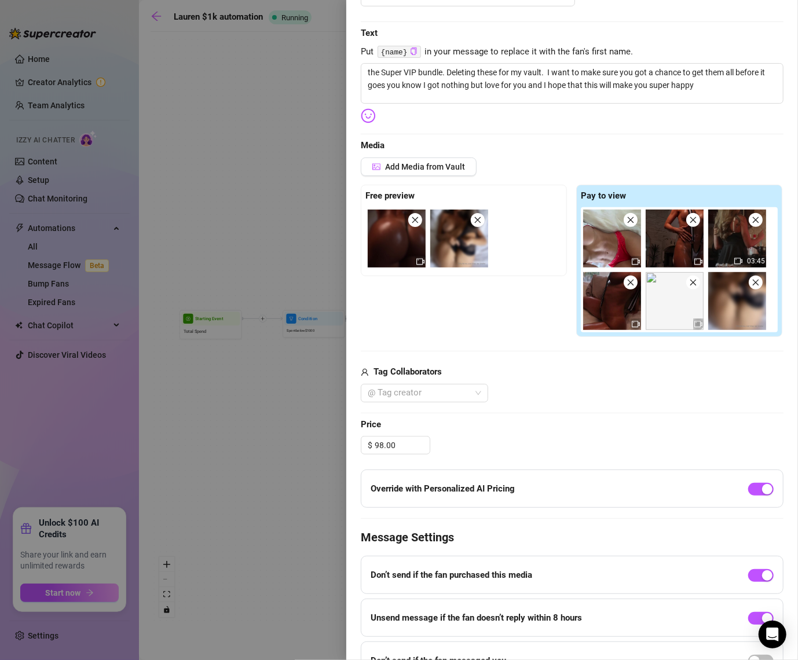
scroll to position [0, 0]
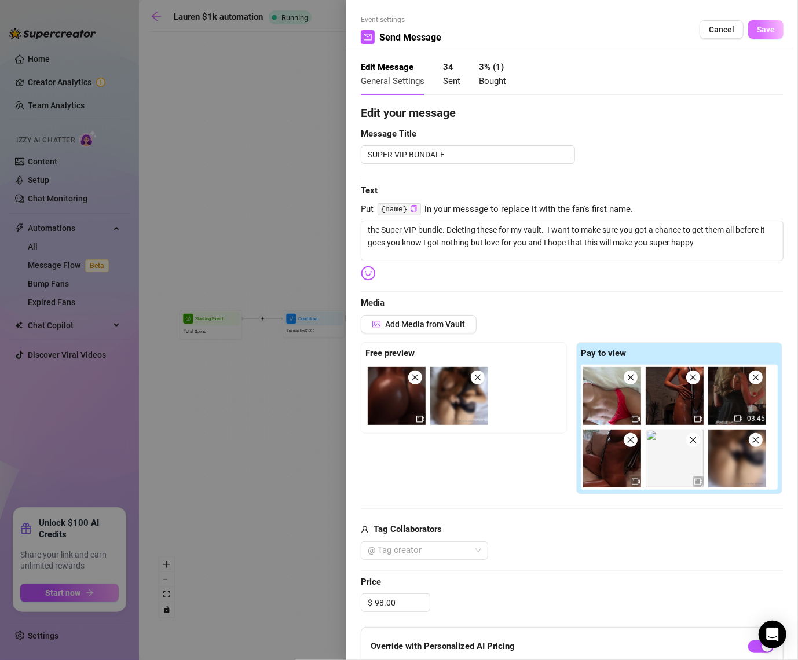
click at [762, 35] on button "Save" at bounding box center [765, 29] width 35 height 19
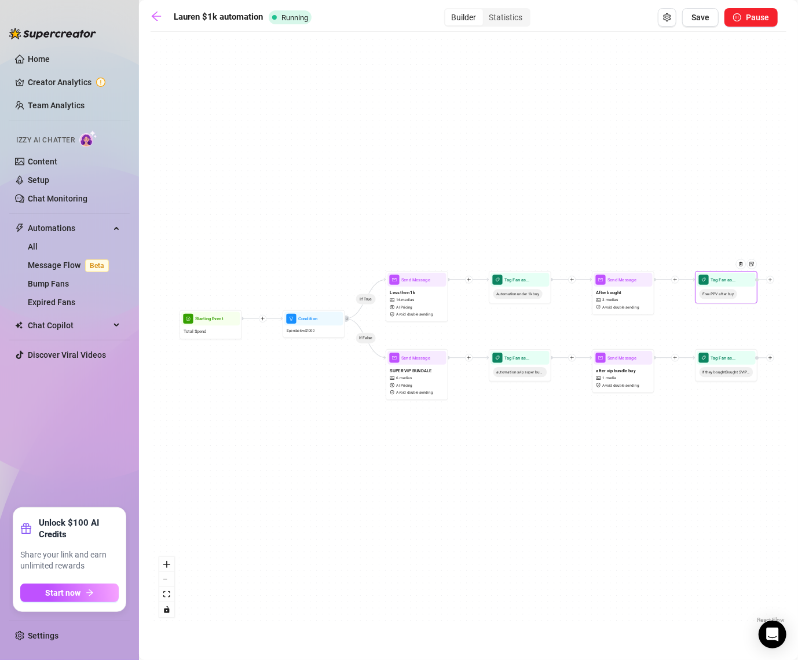
click at [726, 297] on span "Free PPV after buy" at bounding box center [719, 294] width 38 height 10
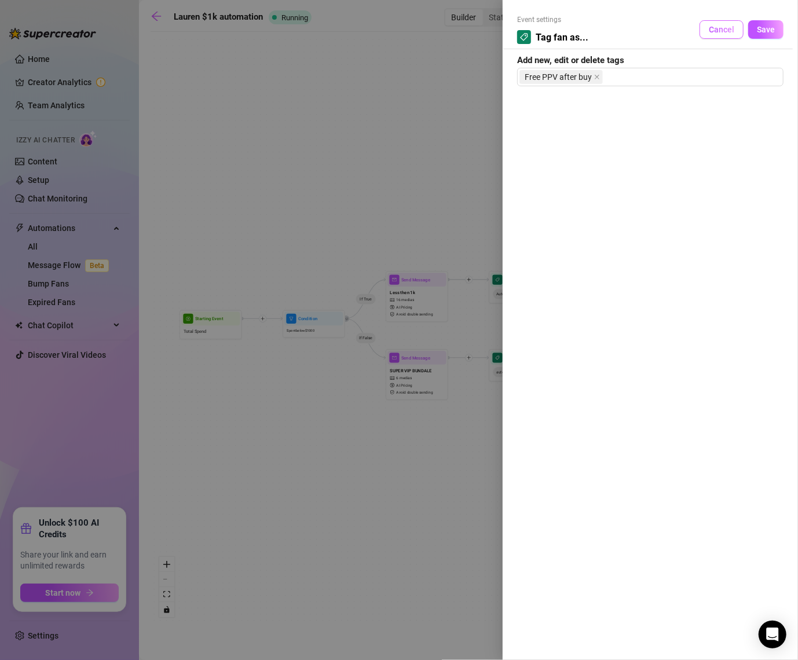
click at [724, 31] on span "Cancel" at bounding box center [721, 29] width 25 height 9
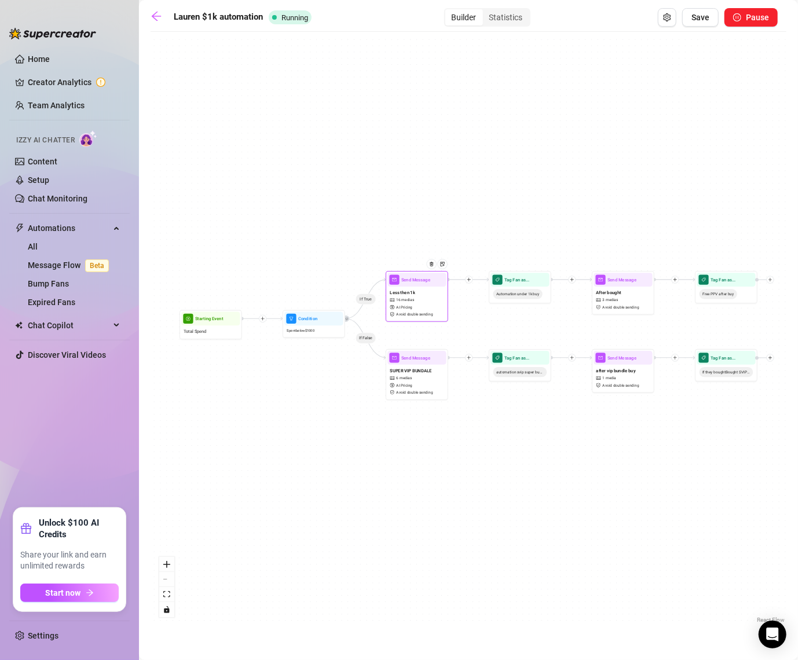
click at [410, 298] on span "16 medias" at bounding box center [405, 300] width 18 height 6
type textarea "I'm still surprised you haven't got this. This is crazy."
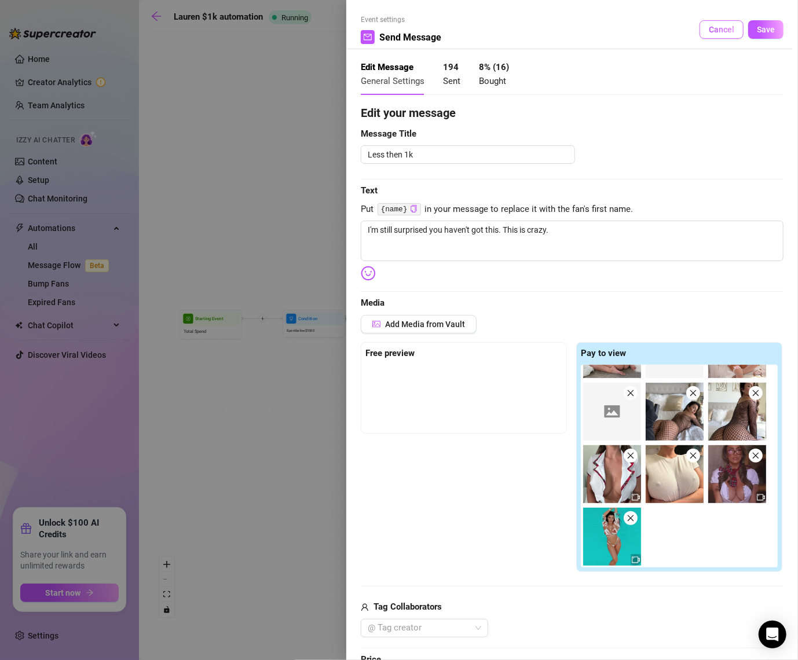
click at [724, 31] on span "Cancel" at bounding box center [721, 29] width 25 height 9
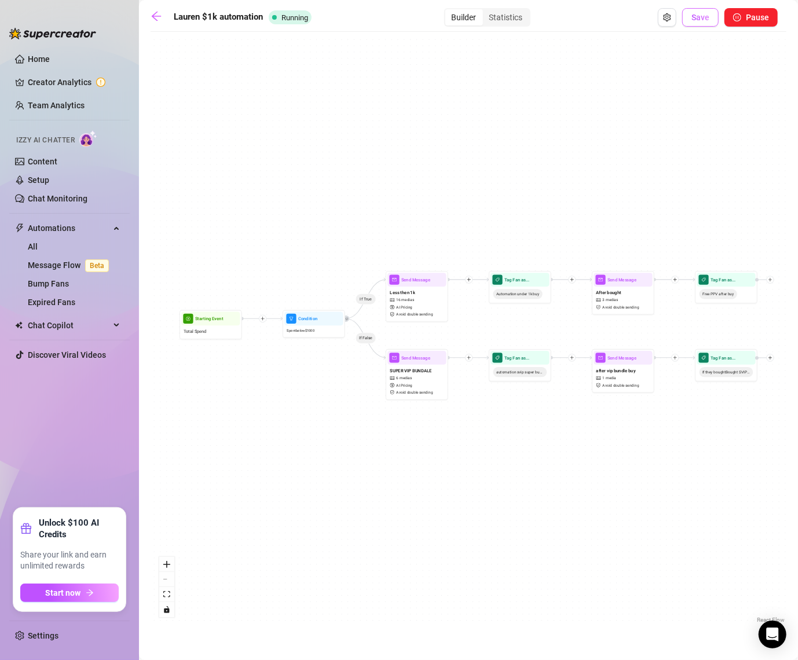
click at [697, 14] on span "Save" at bounding box center [701, 17] width 18 height 9
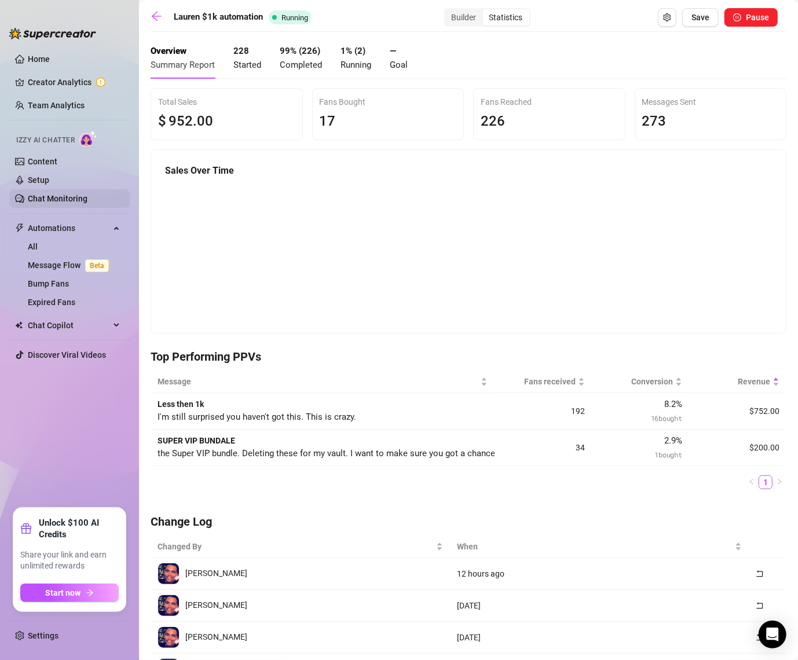
click at [53, 201] on link "Chat Monitoring" at bounding box center [58, 198] width 60 height 9
